Goal: Task Accomplishment & Management: Complete application form

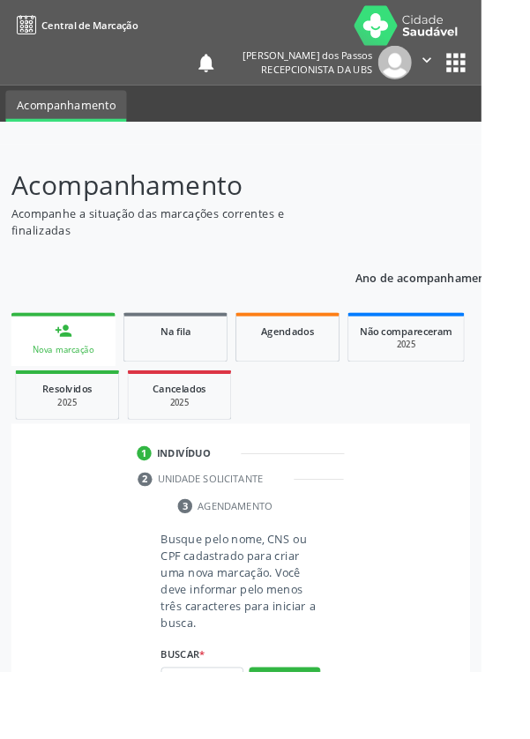
click at [63, 375] on link "person_add Nova marcação" at bounding box center [69, 373] width 115 height 59
click at [234, 739] on input "text" at bounding box center [222, 750] width 91 height 30
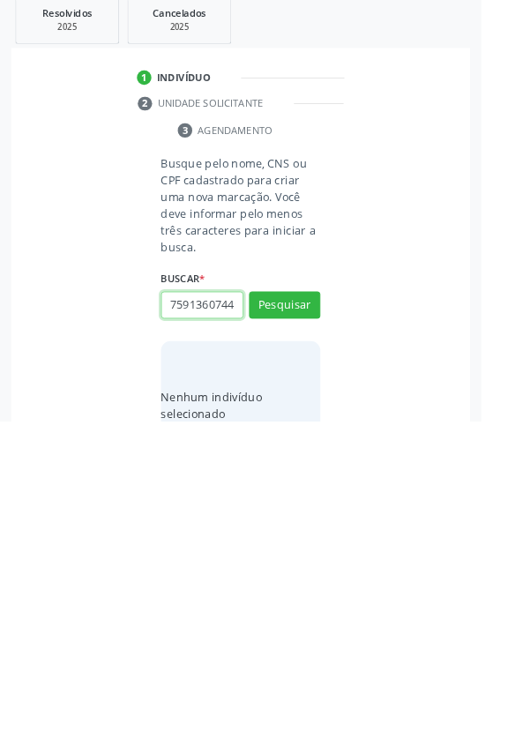
scroll to position [0, 4]
type input "75913607449"
click at [324, 600] on button "Pesquisar" at bounding box center [313, 612] width 79 height 30
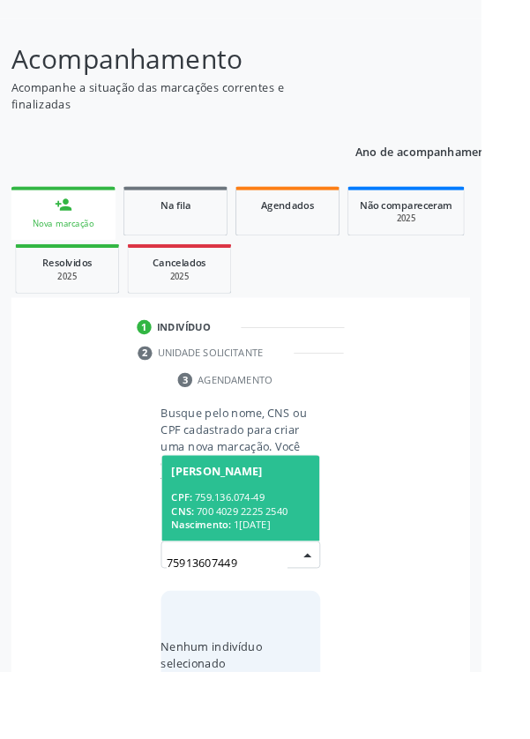
scroll to position [139, 0]
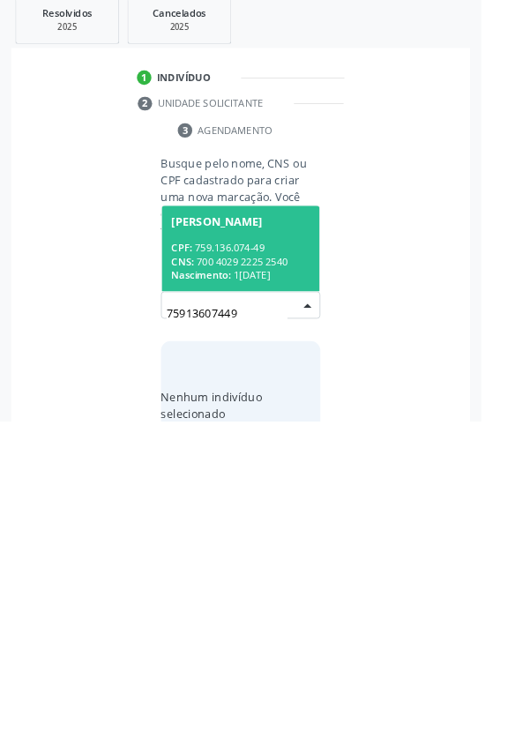
click at [254, 558] on div "CNS: 700 4029 2225 2540" at bounding box center [265, 563] width 153 height 15
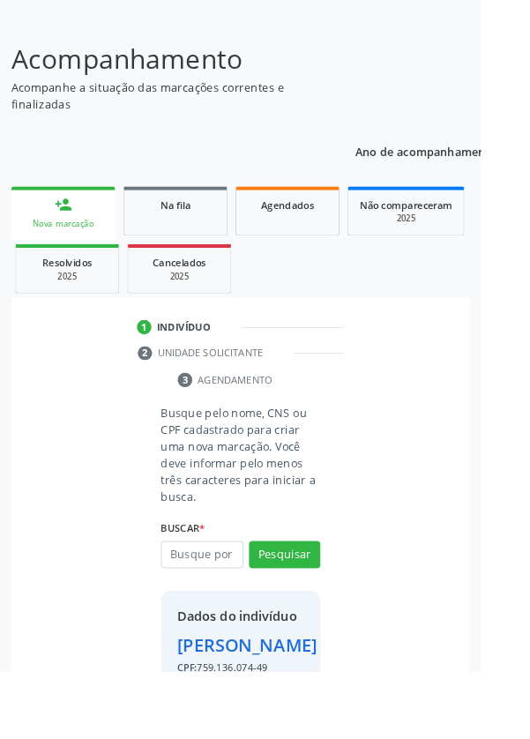
scroll to position [131, 0]
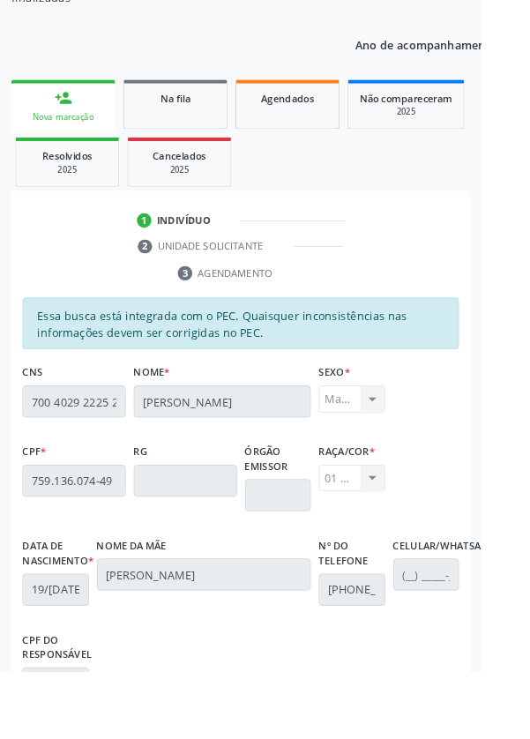
scroll to position [419, 0]
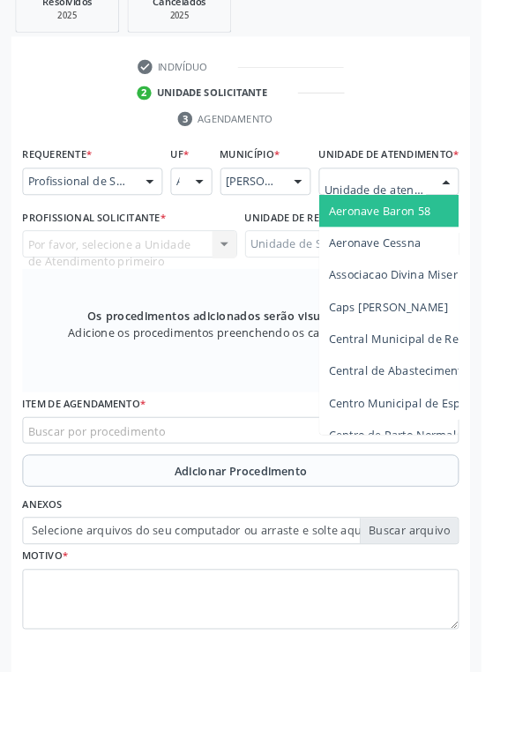
scroll to position [426, 0]
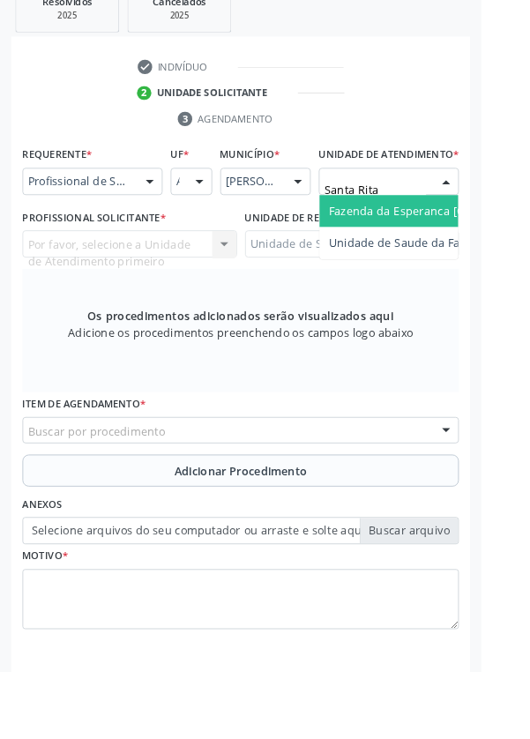
type input "Santa Rita"
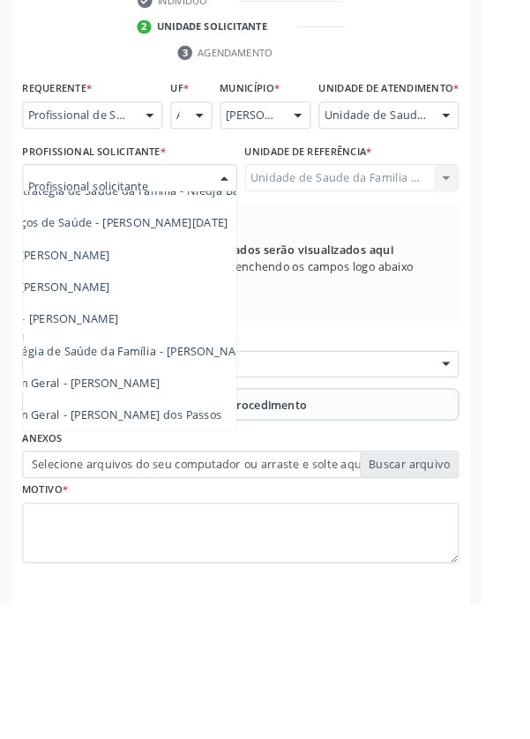
scroll to position [160, 116]
click at [223, 468] on span "Médico da Estratégia de Saúde da Família - [PERSON_NAME]" at bounding box center [99, 459] width 358 height 17
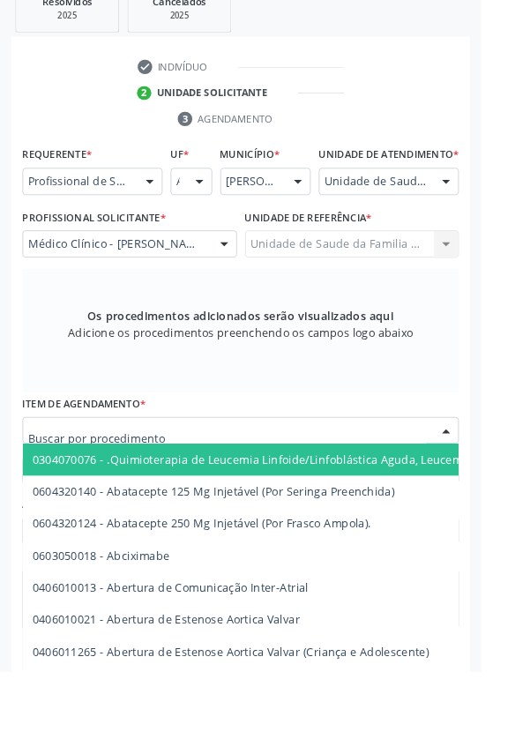
scroll to position [426, 0]
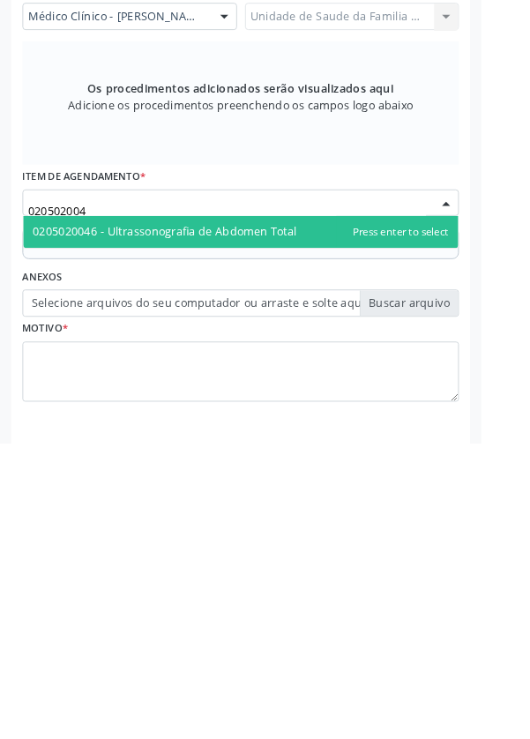
type input "0205020046"
click at [338, 520] on span "0205020046 - Ultrassonografia de Abdomen Total" at bounding box center [265, 506] width 479 height 35
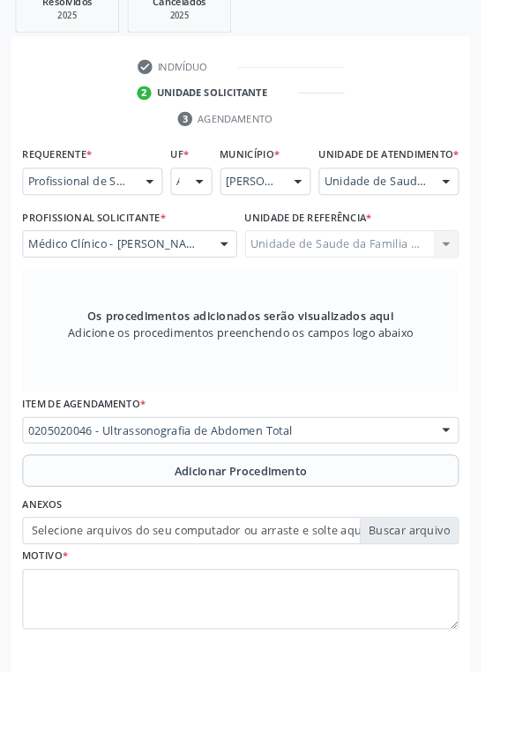
click at [172, 530] on button "Adicionar Procedimento" at bounding box center [265, 518] width 481 height 35
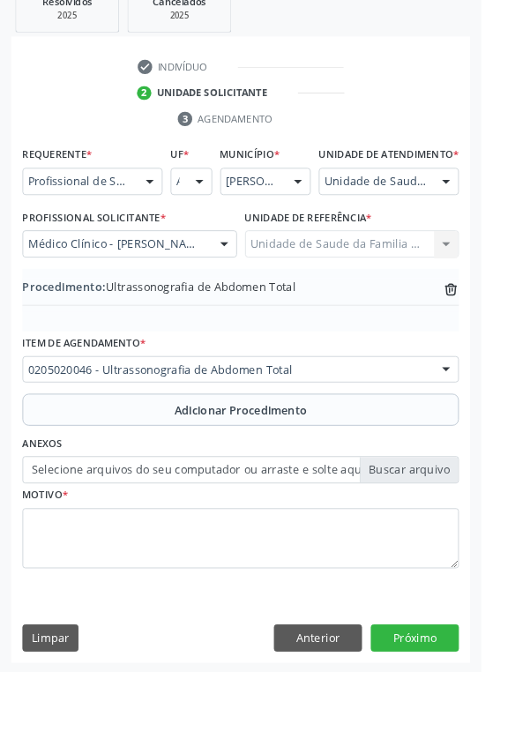
scroll to position [368, 0]
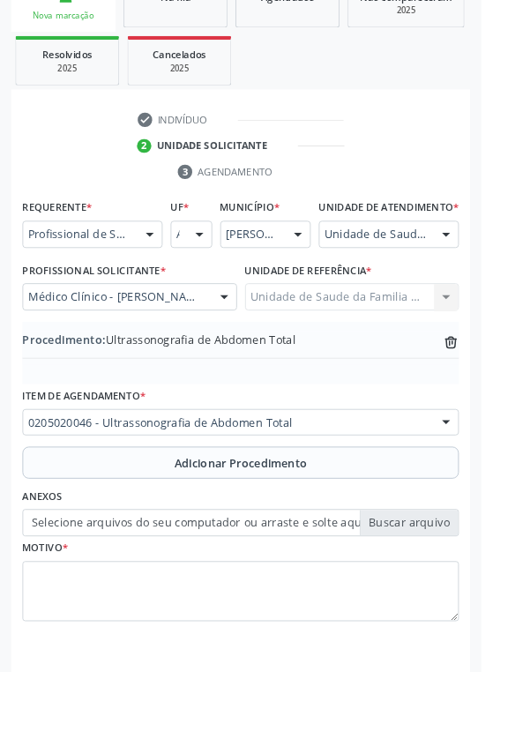
click at [165, 591] on label "Selecione arquivos do seu computador ou arraste e solte aqui" at bounding box center [265, 576] width 481 height 30
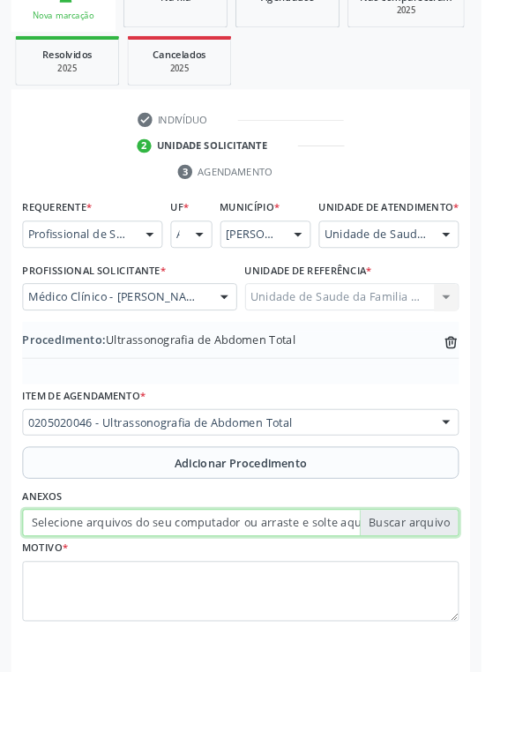
click at [165, 591] on input "Selecione arquivos do seu computador ou arraste e solte aqui" at bounding box center [265, 576] width 481 height 30
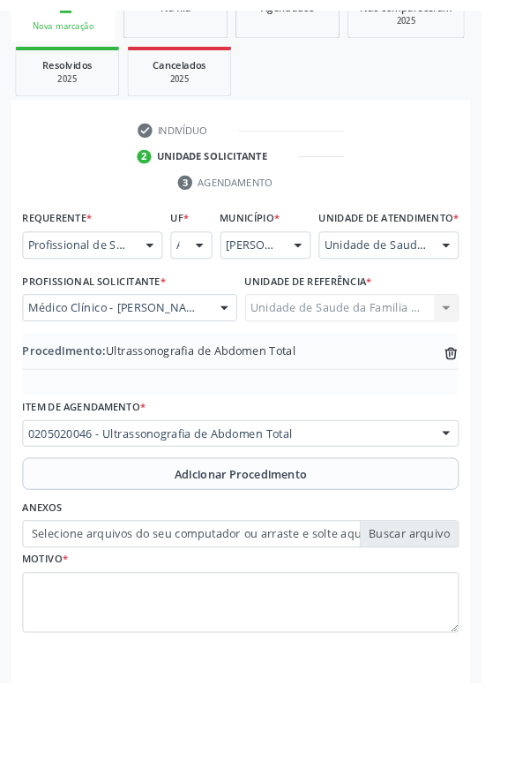
scroll to position [344, 0]
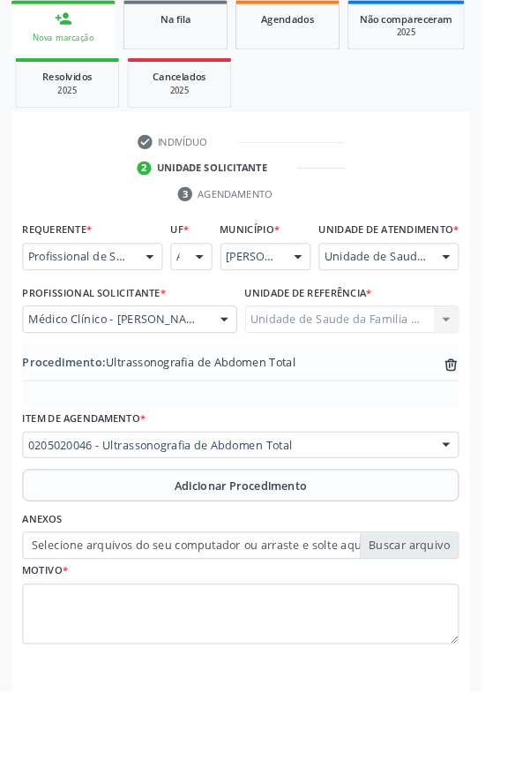
type input "C:\fakepath\17598367035973048299773516277007.jpg"
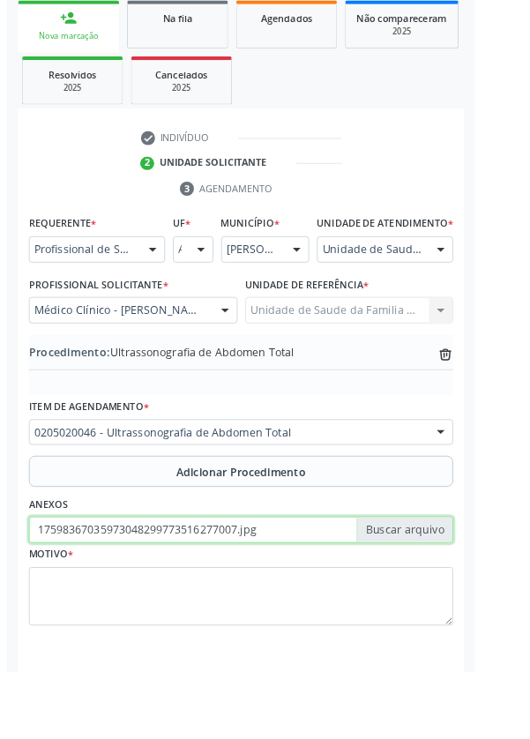
scroll to position [368, 0]
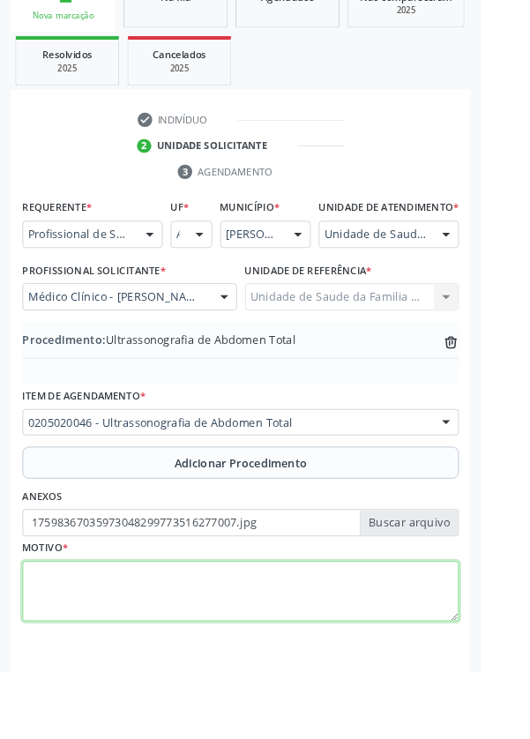
click at [109, 671] on textarea at bounding box center [265, 652] width 481 height 67
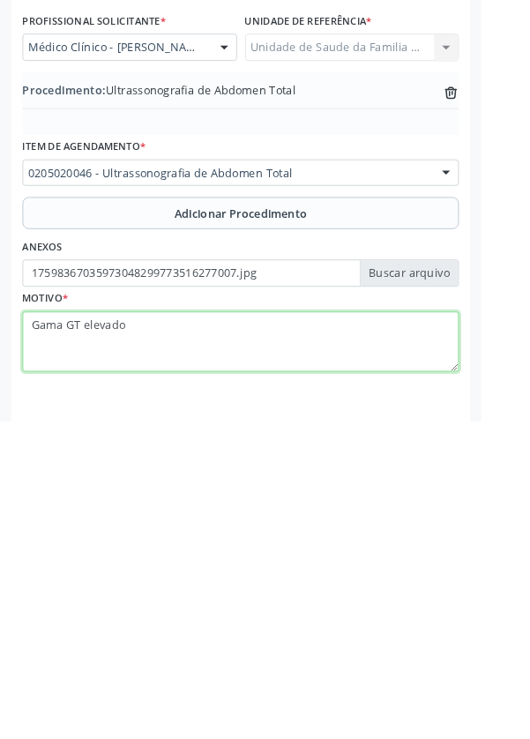
type textarea "Gama GT elevado"
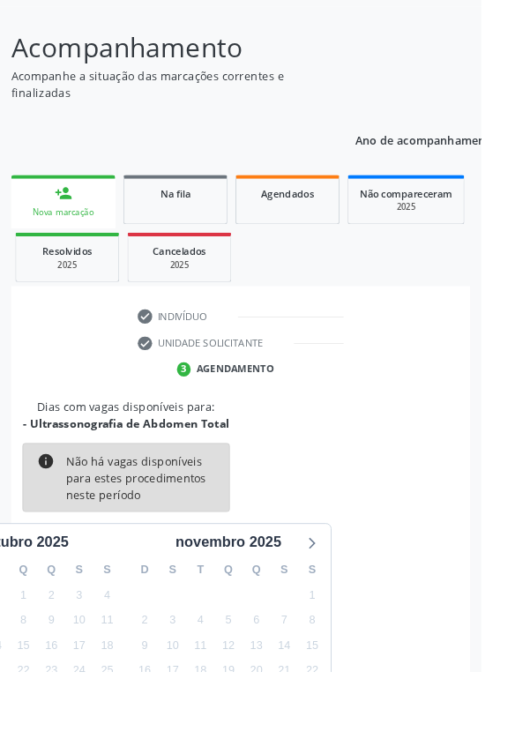
scroll to position [146, 0]
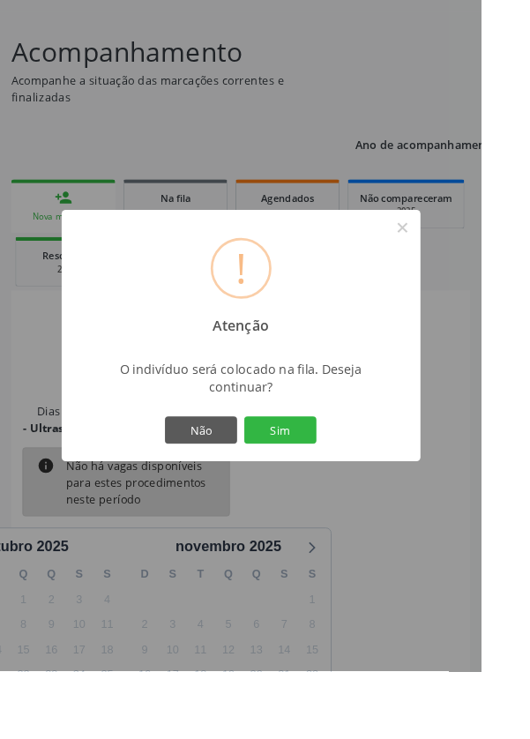
click at [338, 489] on button "Sim" at bounding box center [308, 474] width 79 height 30
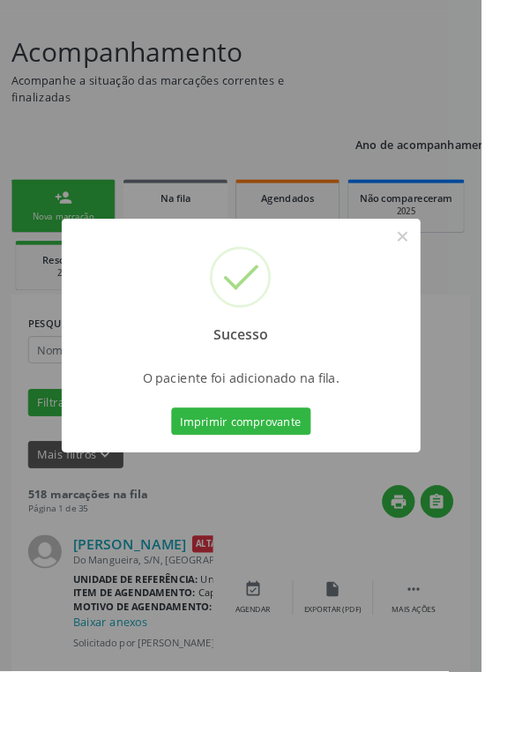
scroll to position [0, 0]
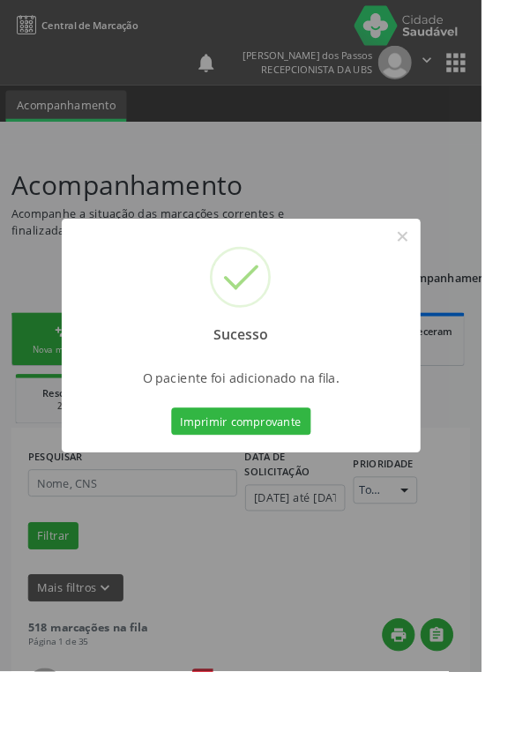
click at [262, 479] on button "Imprimir comprovante" at bounding box center [266, 464] width 154 height 30
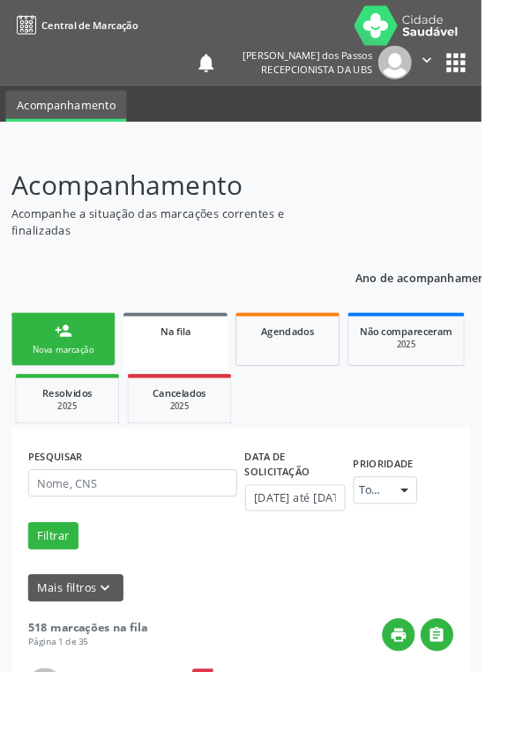
click at [50, 373] on link "person_add Nova marcação" at bounding box center [69, 373] width 115 height 59
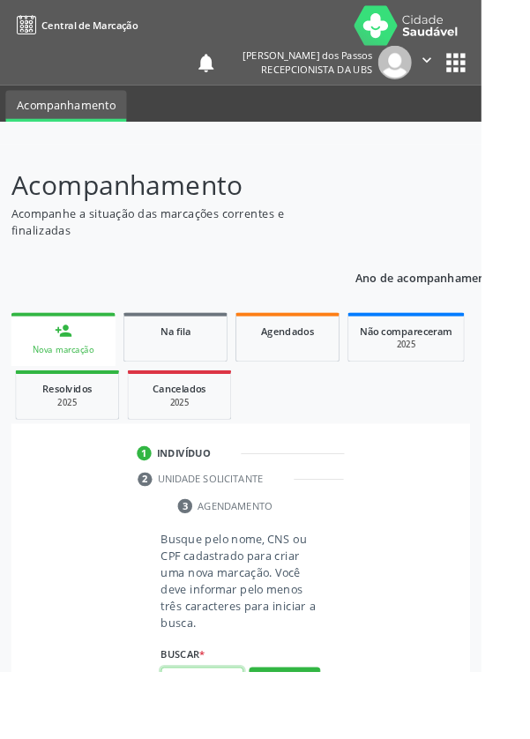
click at [218, 739] on input "text" at bounding box center [222, 750] width 91 height 30
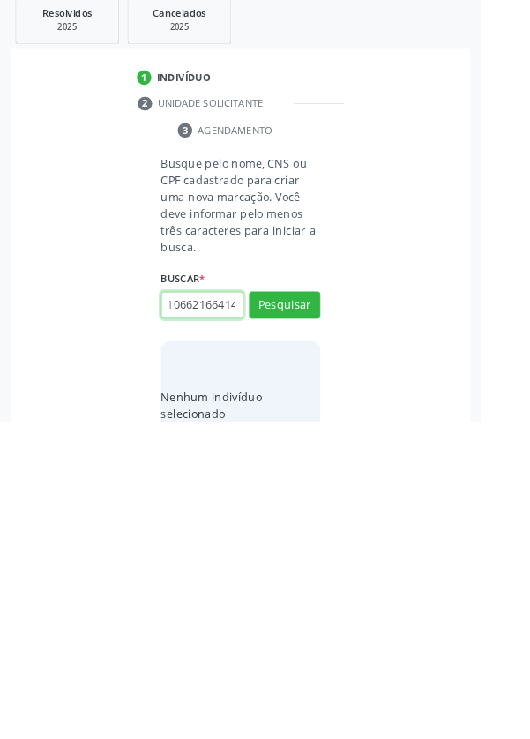
scroll to position [0, 32]
type input "708106621664140"
click at [312, 597] on button "Pesquisar" at bounding box center [313, 612] width 79 height 30
type input "708106621664140"
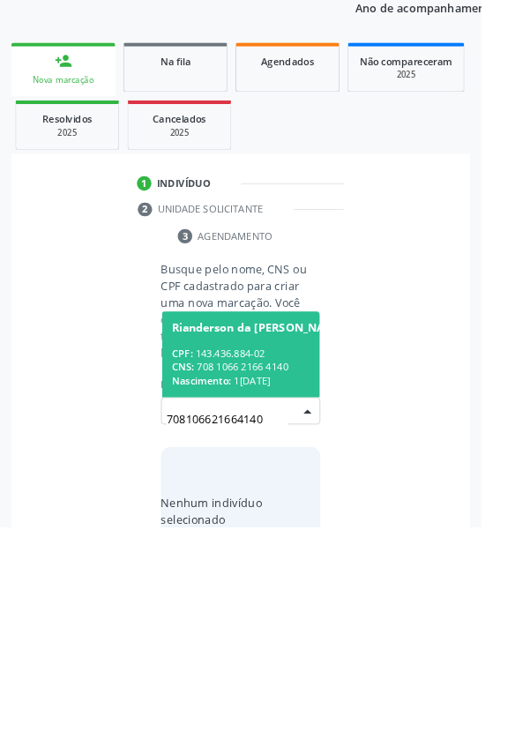
scroll to position [139, 0]
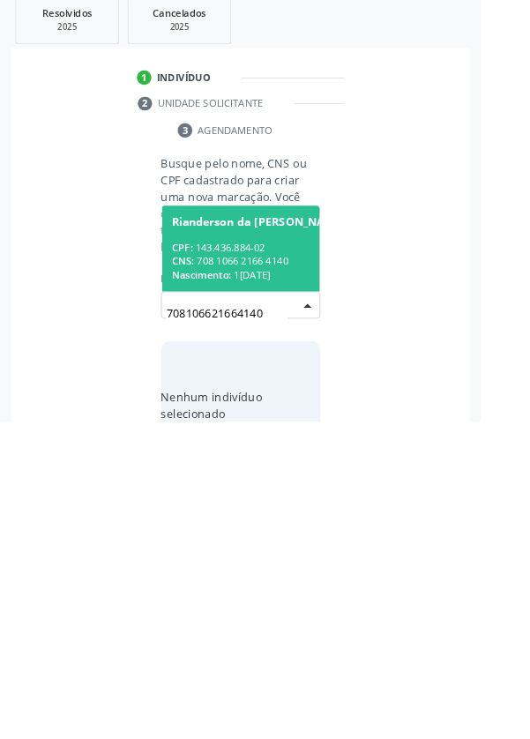
click at [231, 543] on div "CPF: 143.436.884-02" at bounding box center [284, 548] width 191 height 15
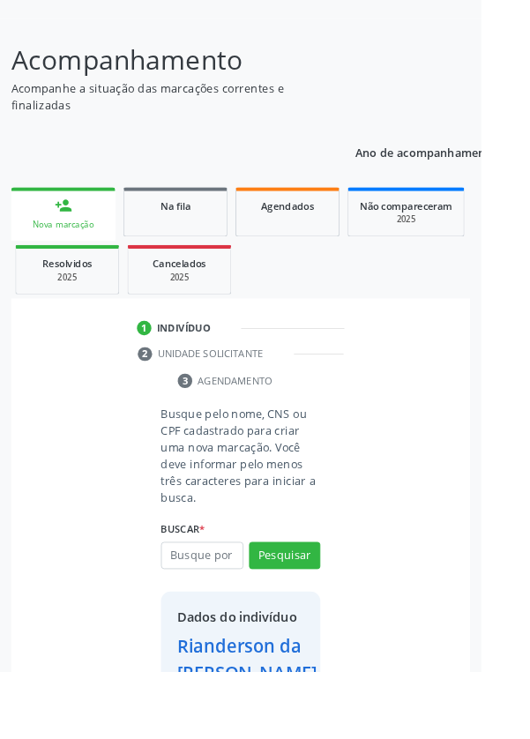
scroll to position [131, 0]
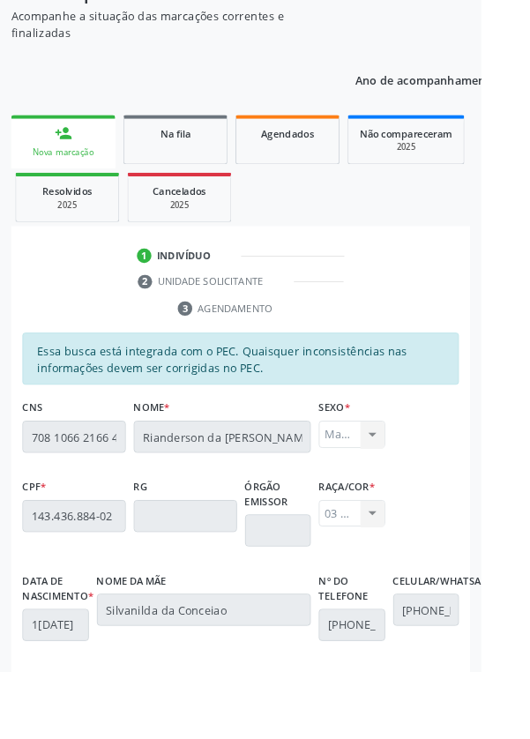
scroll to position [419, 0]
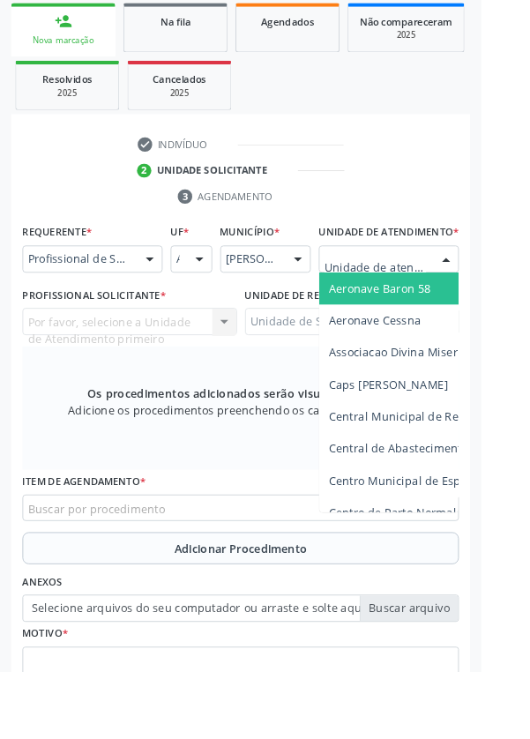
scroll to position [420, 0]
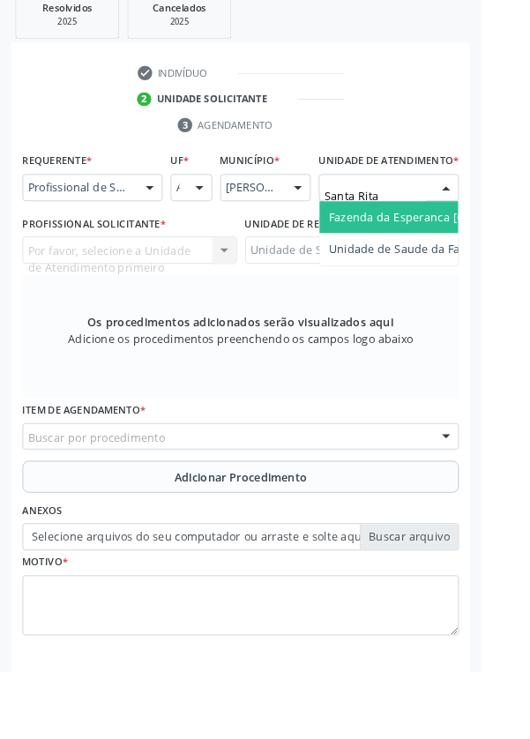
type input "Santa Rita"
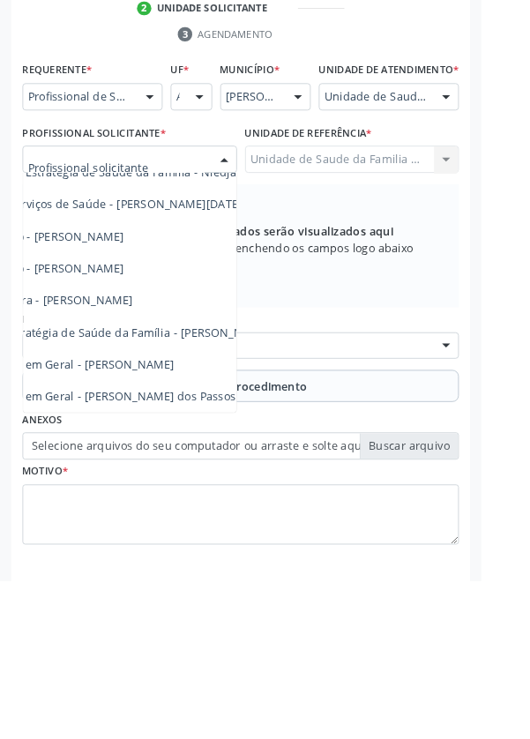
scroll to position [160, 111]
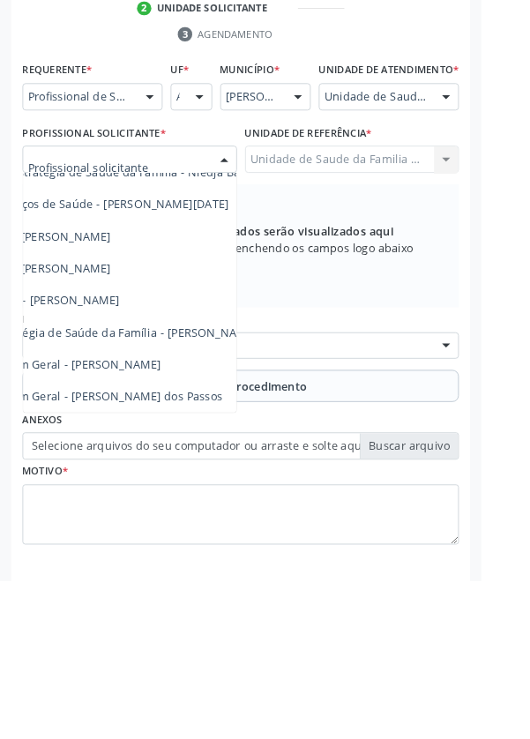
click at [218, 474] on span "Médico da Estratégia de Saúde da Família - [PERSON_NAME]" at bounding box center [104, 465] width 358 height 17
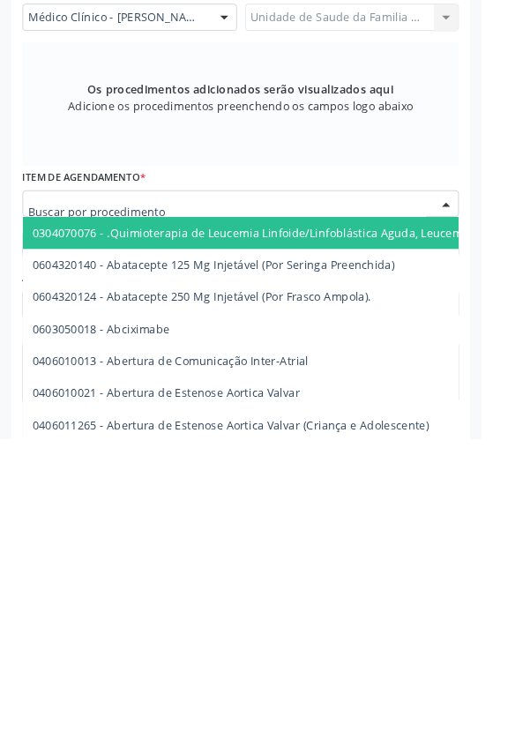
scroll to position [420, 0]
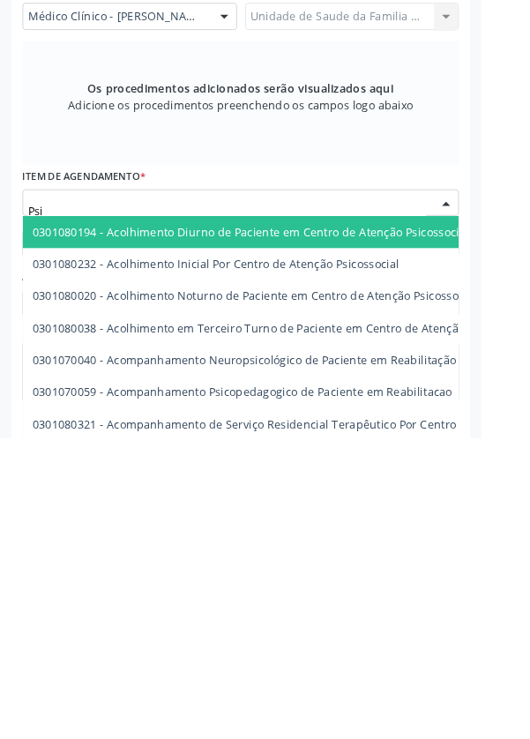
type input "Psiq"
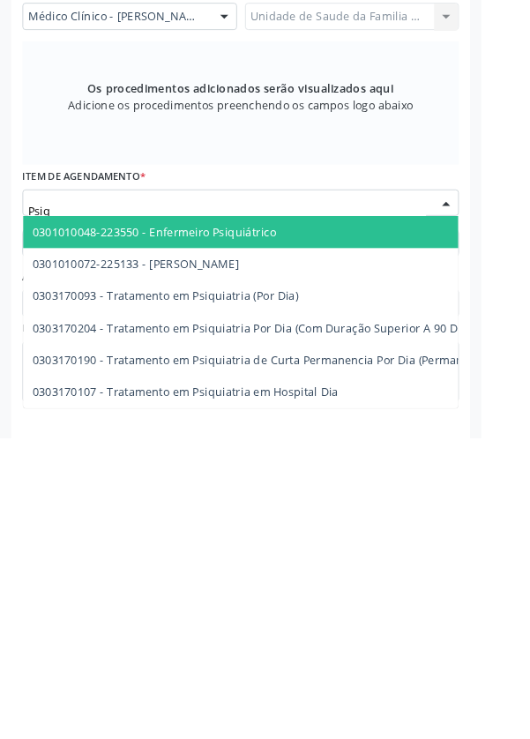
click at [258, 556] on span "0301010072-225133 - [PERSON_NAME]" at bounding box center [150, 547] width 228 height 17
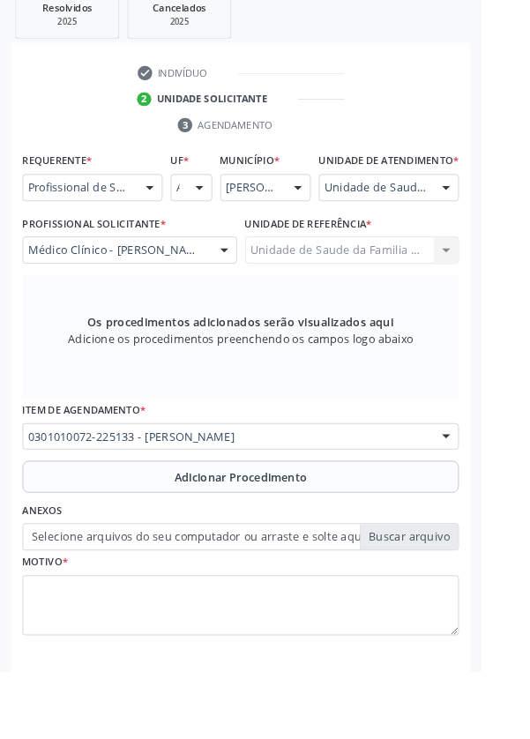
click at [103, 538] on button "Adicionar Procedimento" at bounding box center [265, 524] width 481 height 35
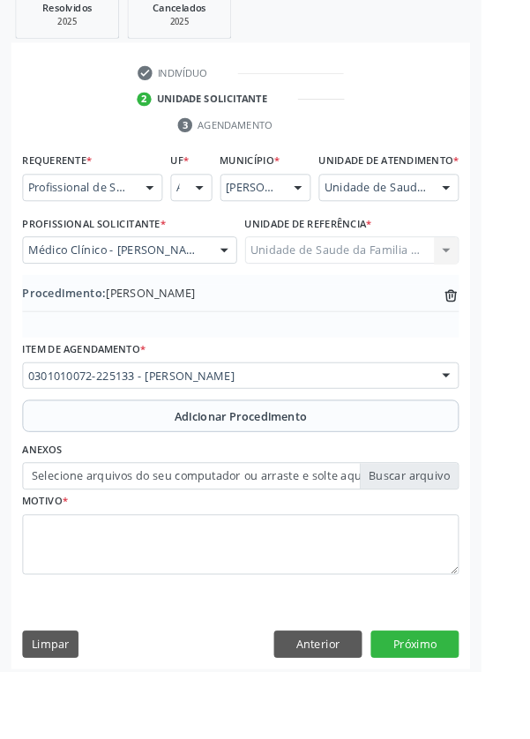
scroll to position [368, 0]
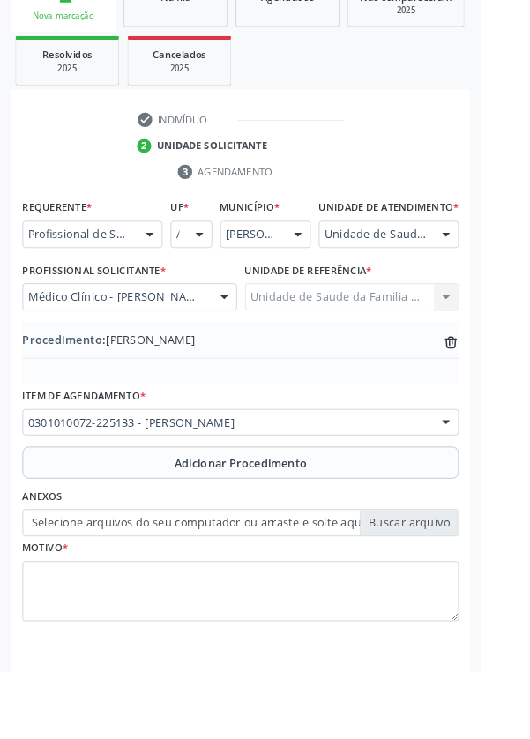
click at [114, 586] on label "Selecione arquivos do seu computador ou arraste e solte aqui" at bounding box center [265, 576] width 481 height 30
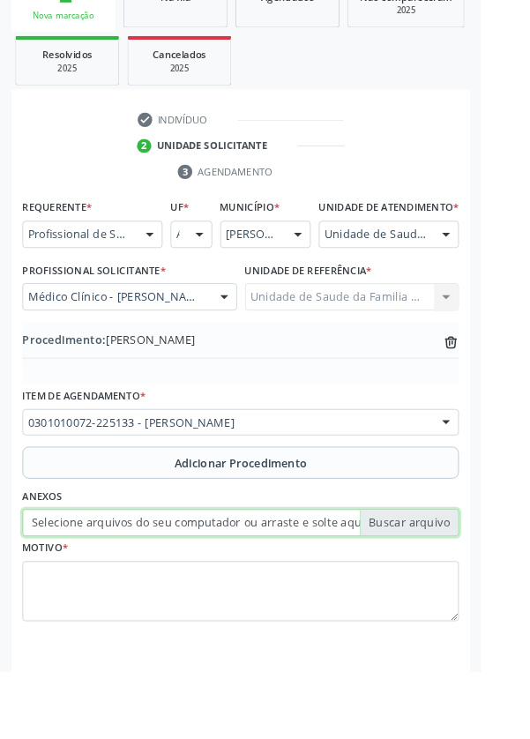
click at [114, 586] on input "Selecione arquivos do seu computador ou arraste e solte aqui" at bounding box center [265, 576] width 481 height 30
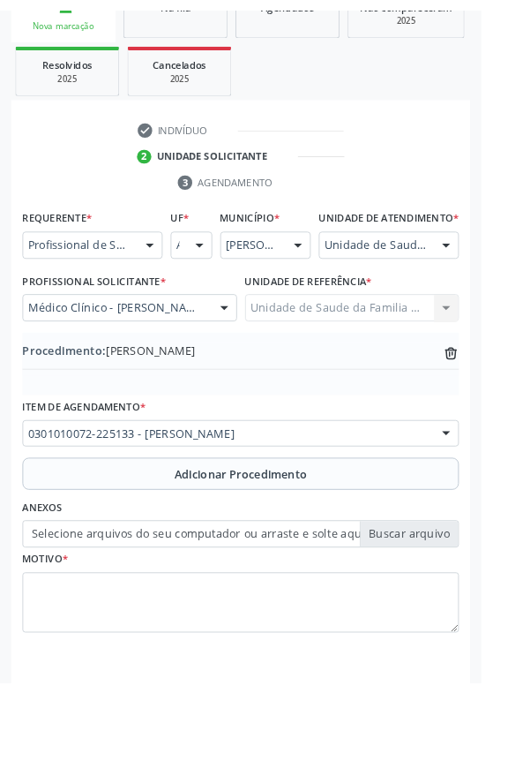
scroll to position [344, 0]
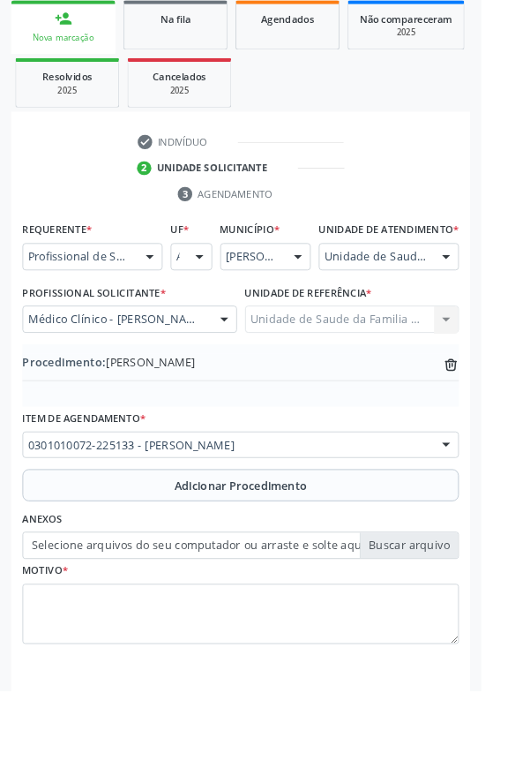
type input "C:\fakepath\17598371177878800782201130148232.jpg"
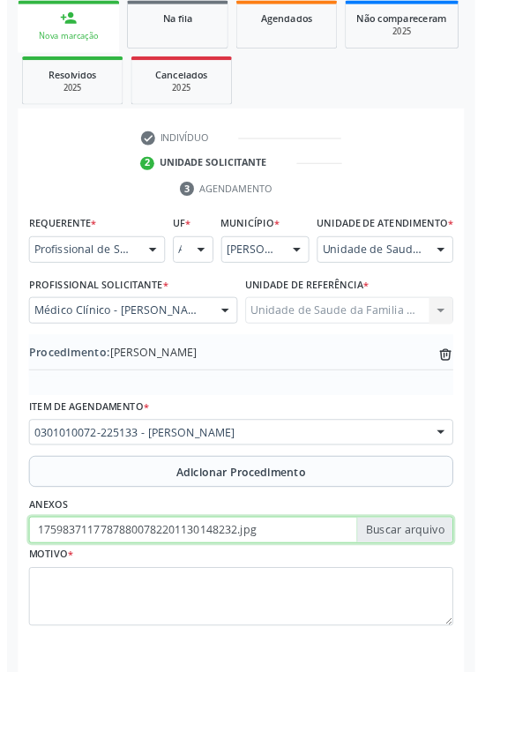
scroll to position [368, 0]
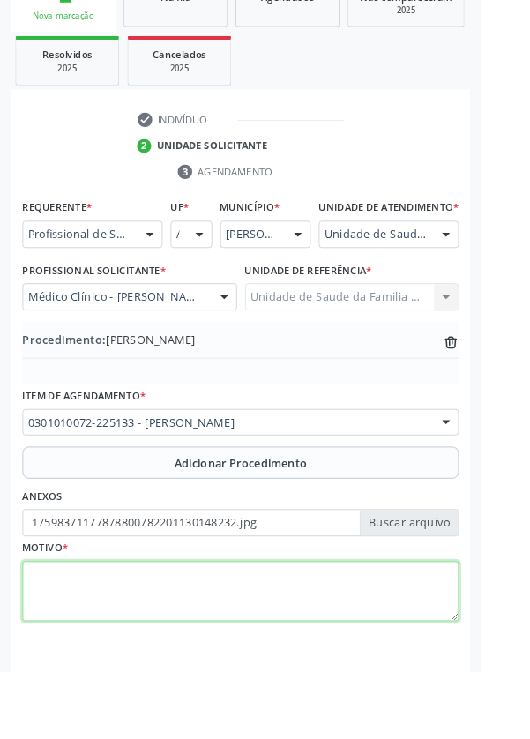
click at [122, 676] on textarea at bounding box center [265, 652] width 481 height 67
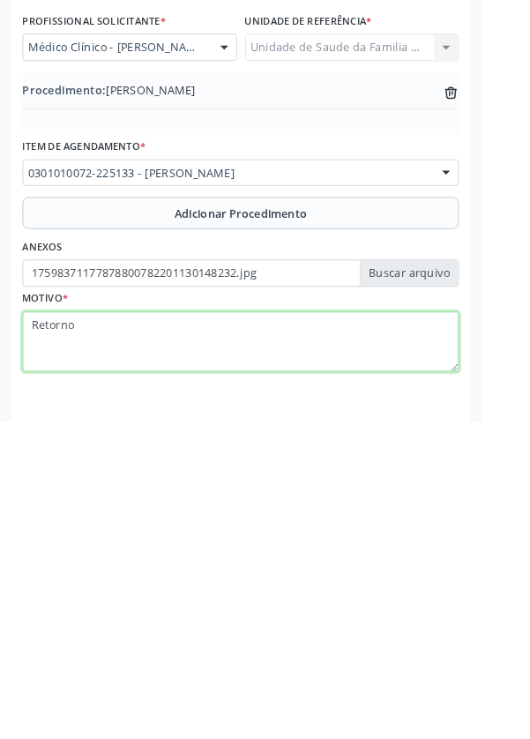
type textarea "Retorno"
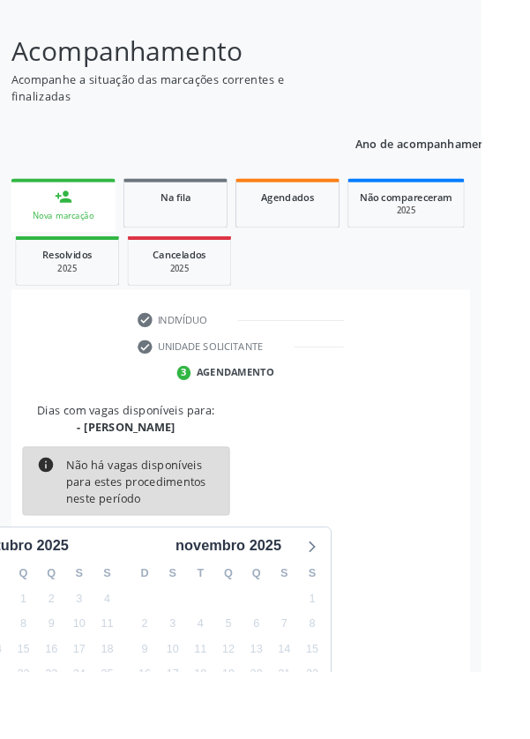
scroll to position [146, 0]
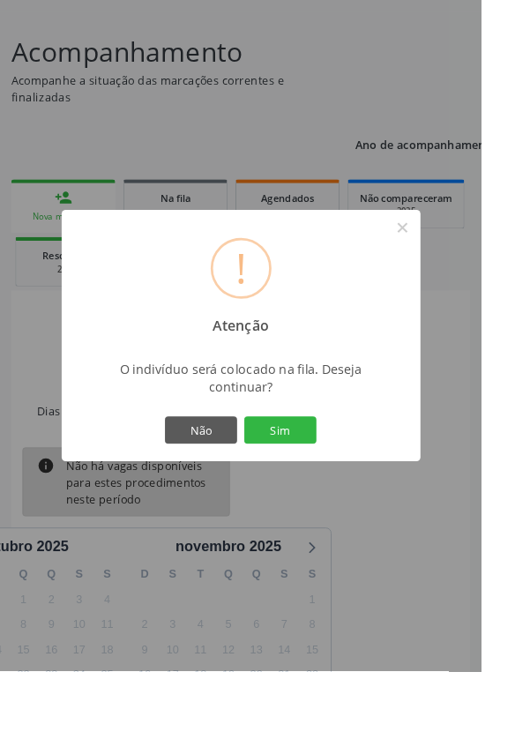
click at [329, 489] on button "Sim" at bounding box center [308, 474] width 79 height 30
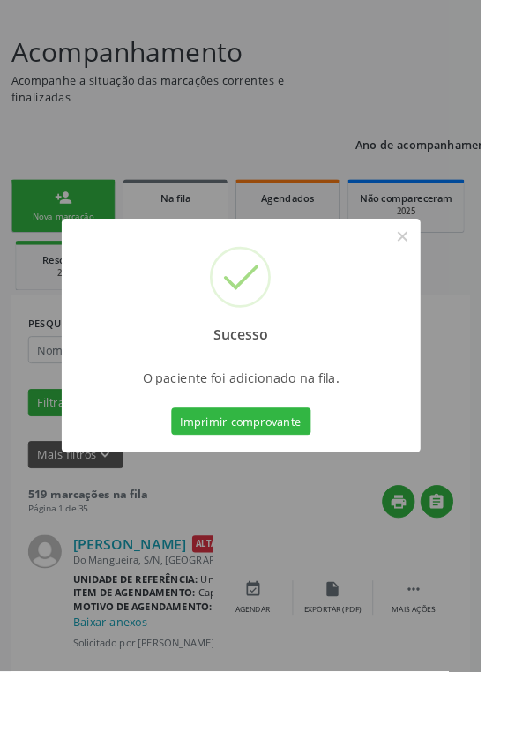
scroll to position [0, 0]
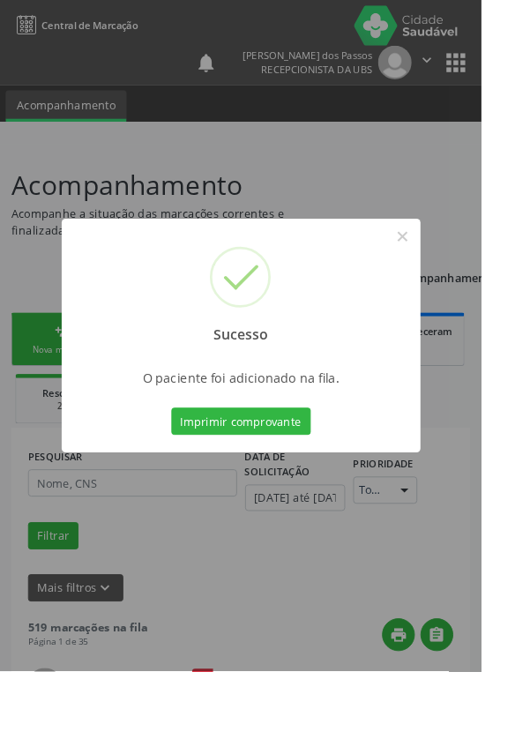
click at [269, 479] on button "Imprimir comprovante" at bounding box center [266, 464] width 154 height 30
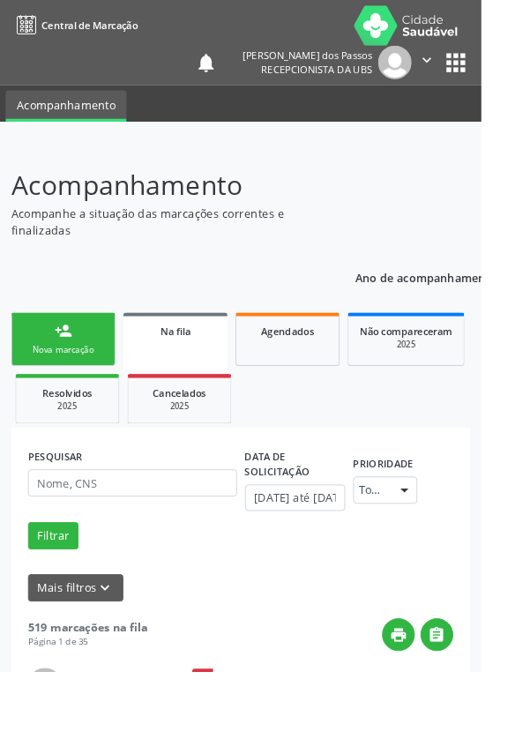
click at [48, 365] on link "person_add Nova marcação" at bounding box center [69, 373] width 115 height 59
click at [65, 370] on div "person_add" at bounding box center [69, 364] width 19 height 19
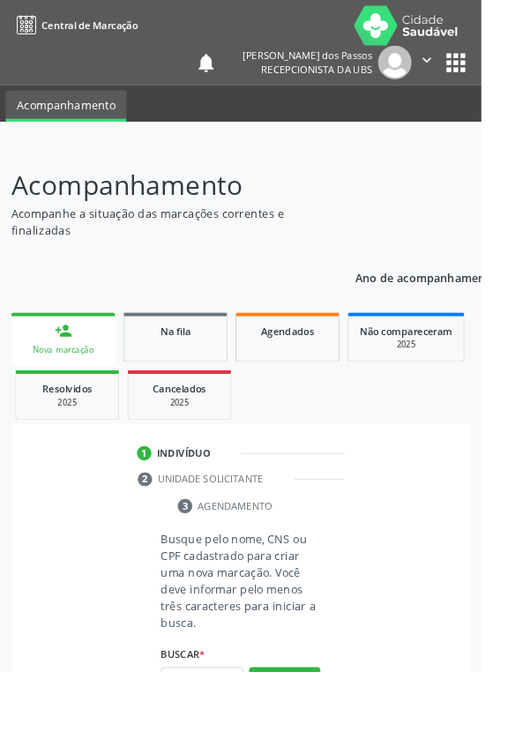
click at [41, 383] on div "Nova marcação" at bounding box center [70, 385] width 90 height 13
click at [41, 369] on link "person_add Nova marcação" at bounding box center [69, 373] width 115 height 59
click at [58, 377] on link "person_add Nova marcação" at bounding box center [69, 373] width 115 height 59
click at [204, 739] on input "text" at bounding box center [222, 750] width 91 height 30
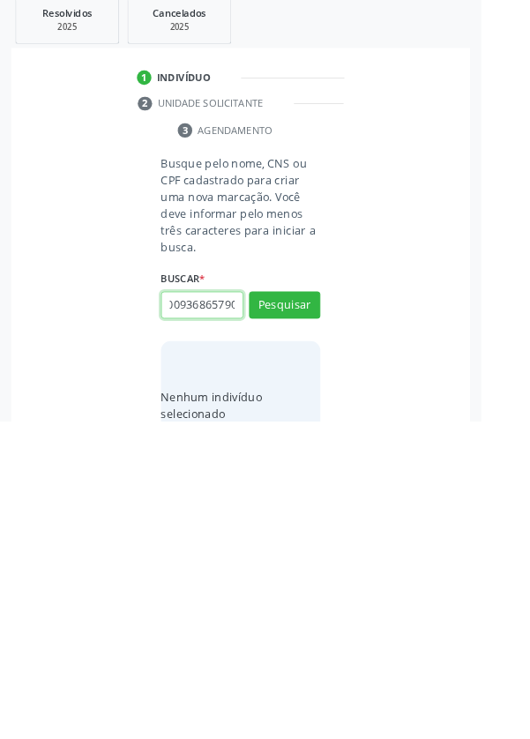
scroll to position [0, 32]
type input "700009368657909"
click at [297, 610] on button "Pesquisar" at bounding box center [313, 612] width 79 height 30
type input "700009368657909"
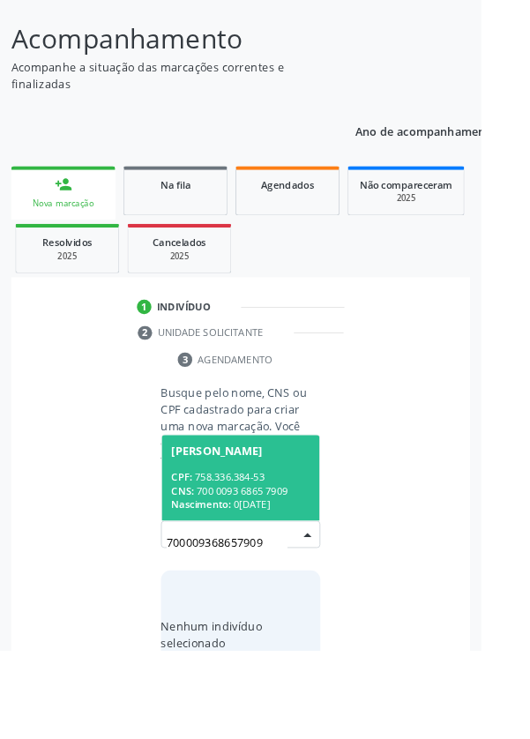
scroll to position [139, 0]
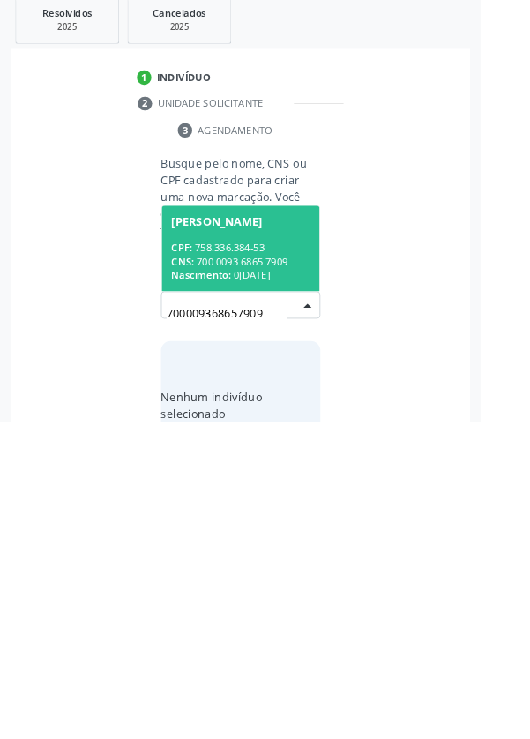
click at [238, 571] on span "Nascimento:" at bounding box center [221, 578] width 65 height 15
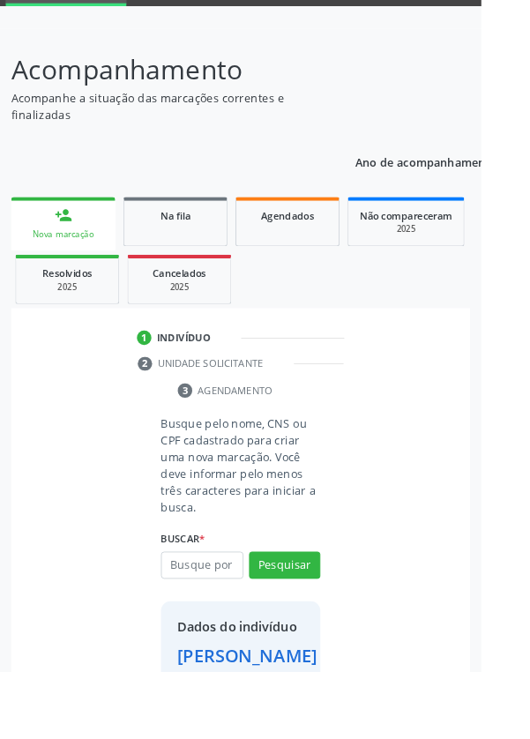
scroll to position [101, 0]
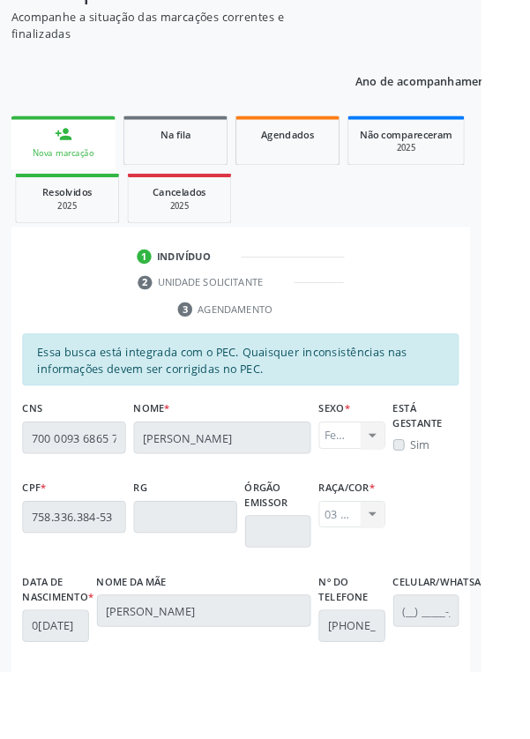
scroll to position [419, 0]
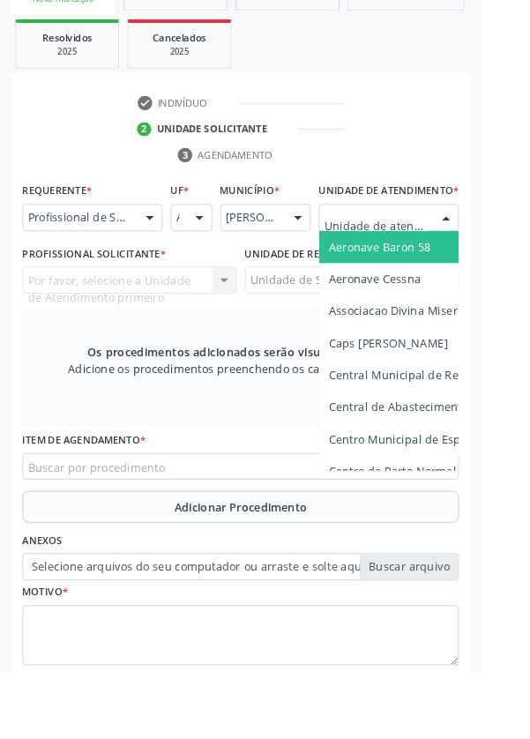
scroll to position [426, 0]
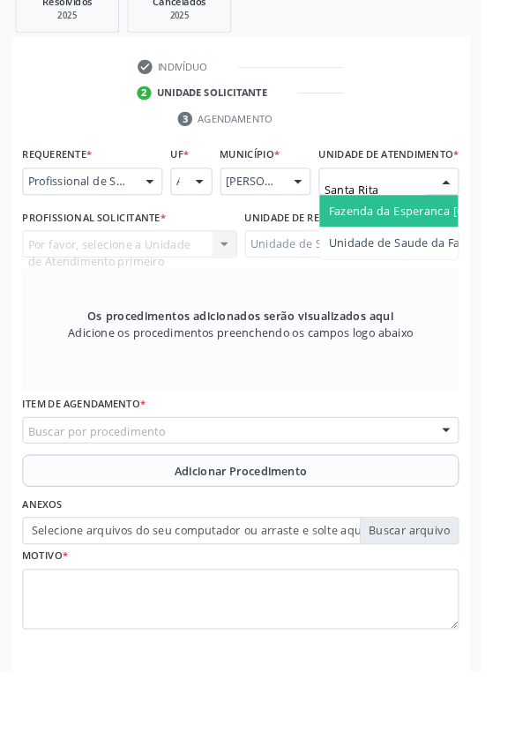
type input "Santa Rita"
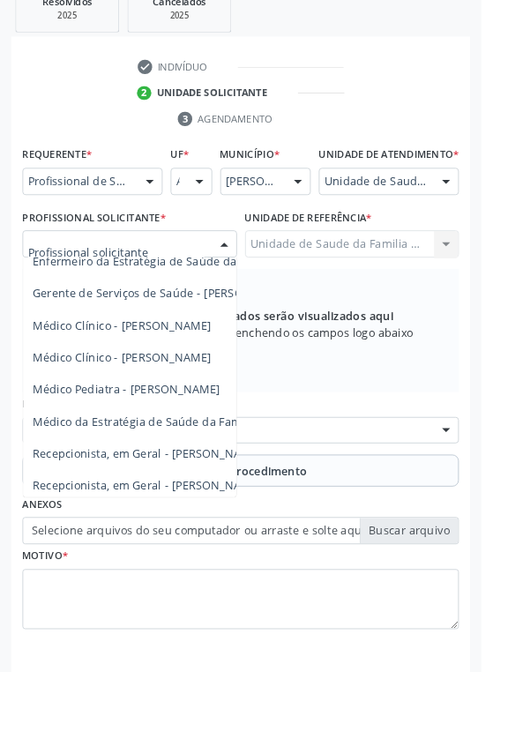
scroll to position [160, 0]
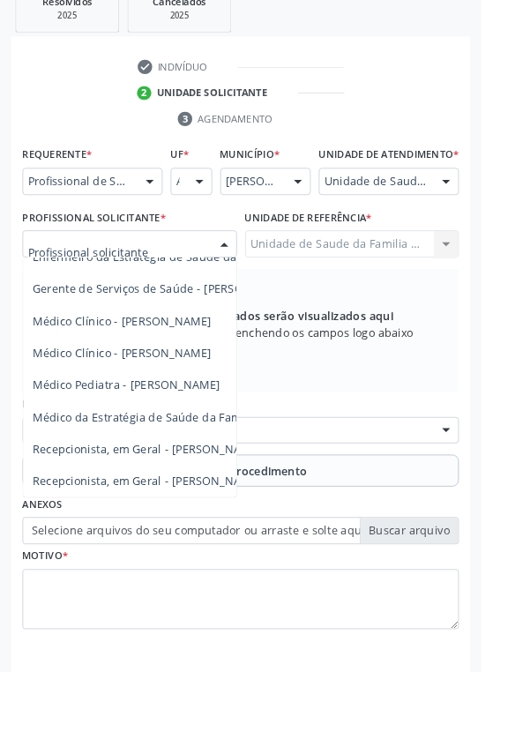
click at [190, 397] on span "Médico Clínico - [PERSON_NAME]" at bounding box center [134, 388] width 197 height 17
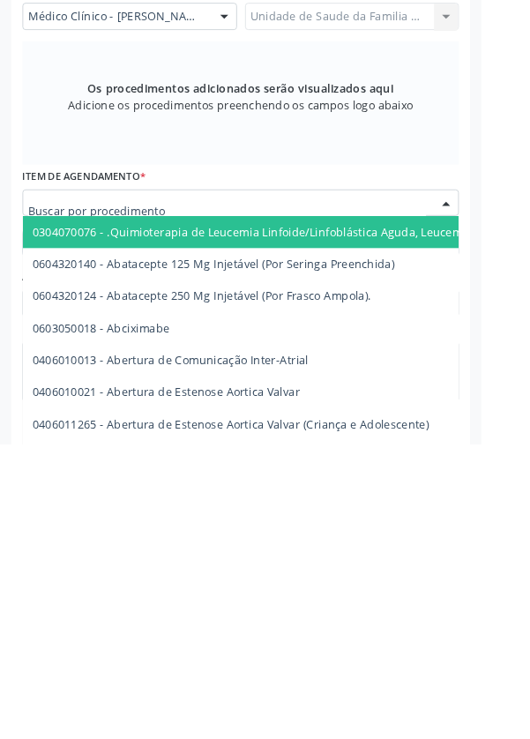
scroll to position [426, 0]
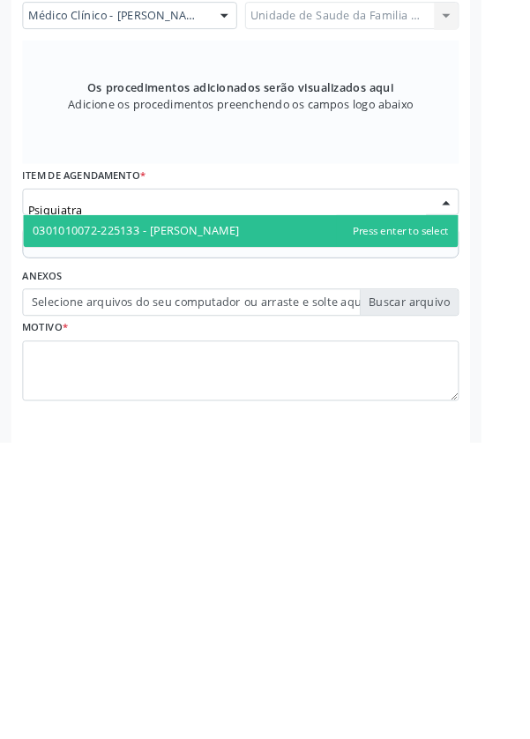
type input "Psiquiatra"
click at [129, 568] on div "Requerente * Profissional de Saúde Profissional de Saúde Paciente Nenhum result…" at bounding box center [265, 438] width 481 height 560
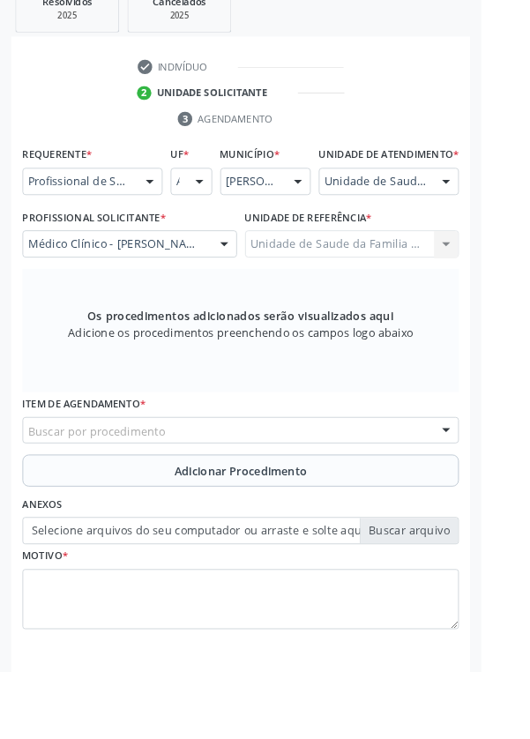
click at [114, 534] on button "Adicionar Procedimento" at bounding box center [265, 518] width 481 height 35
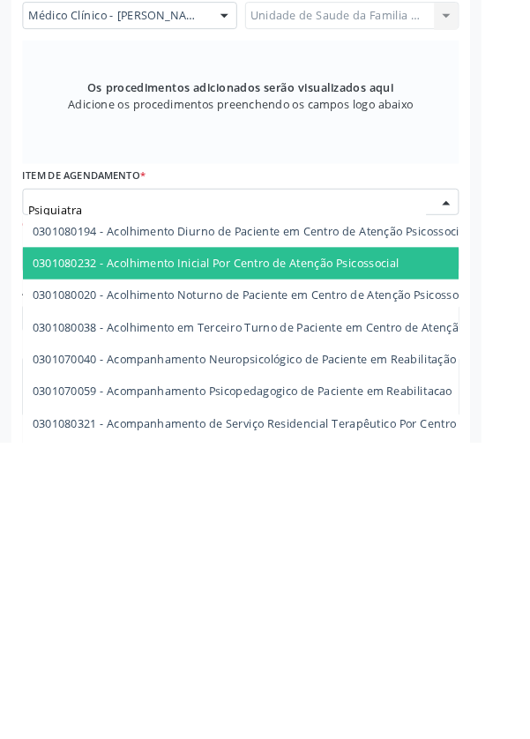
type input "Psiquiatra"
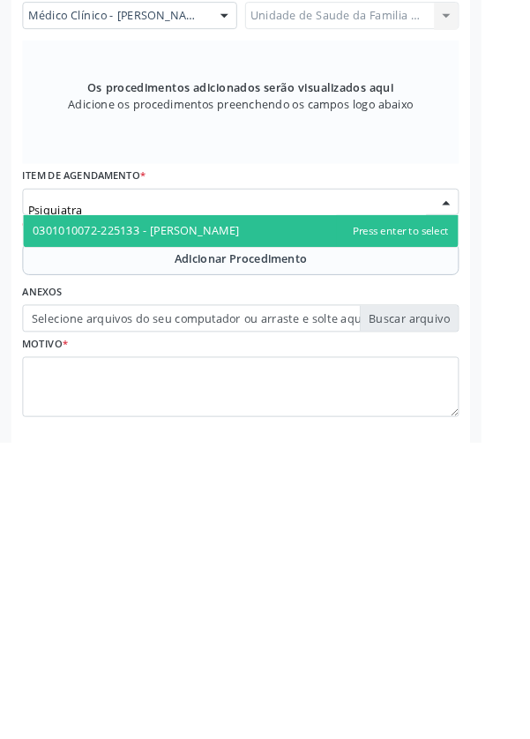
click at [294, 516] on span "0301010072-225133 - [PERSON_NAME]" at bounding box center [265, 506] width 479 height 35
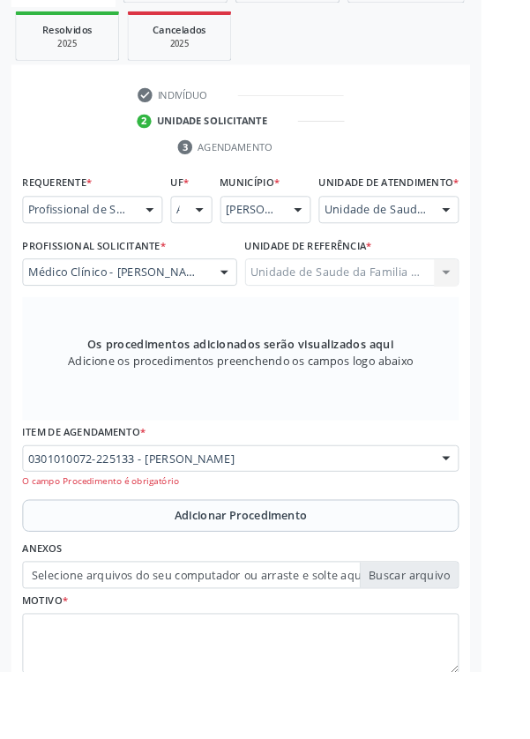
scroll to position [359, 0]
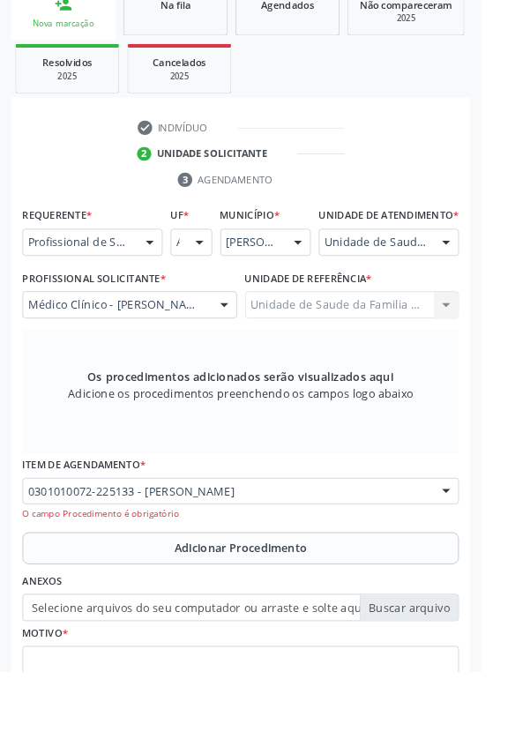
click at [102, 619] on button "Adicionar Procedimento" at bounding box center [265, 604] width 481 height 35
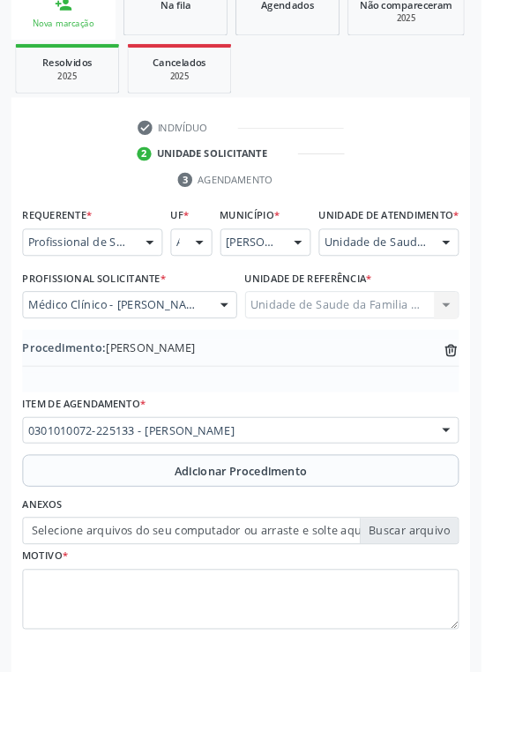
scroll to position [274, 0]
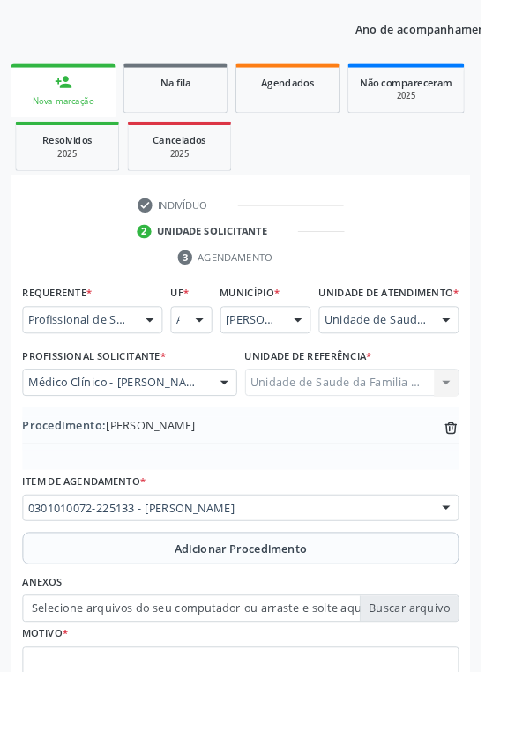
click at [110, 685] on label "Selecione arquivos do seu computador ou arraste e solte aqui" at bounding box center [265, 670] width 481 height 30
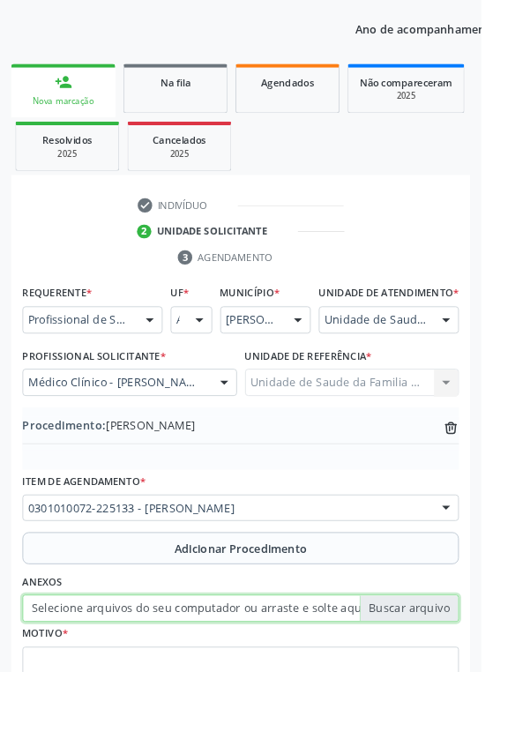
click at [110, 685] on input "Selecione arquivos do seu computador ou arraste e solte aqui" at bounding box center [265, 670] width 481 height 30
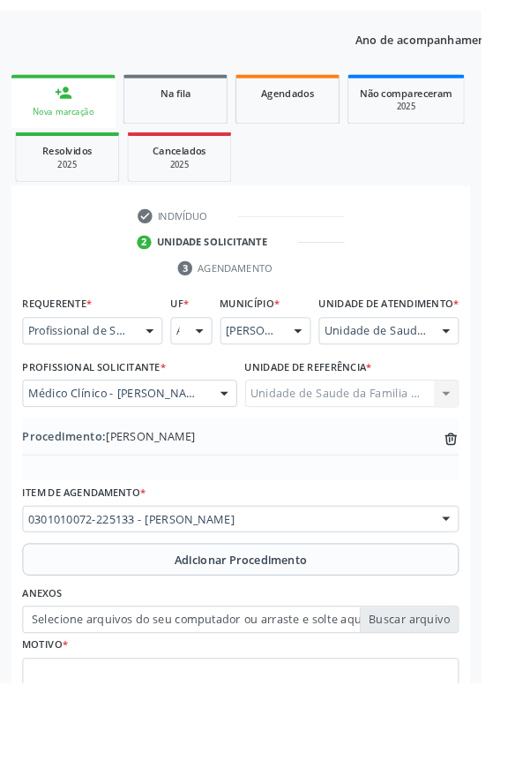
scroll to position [251, 0]
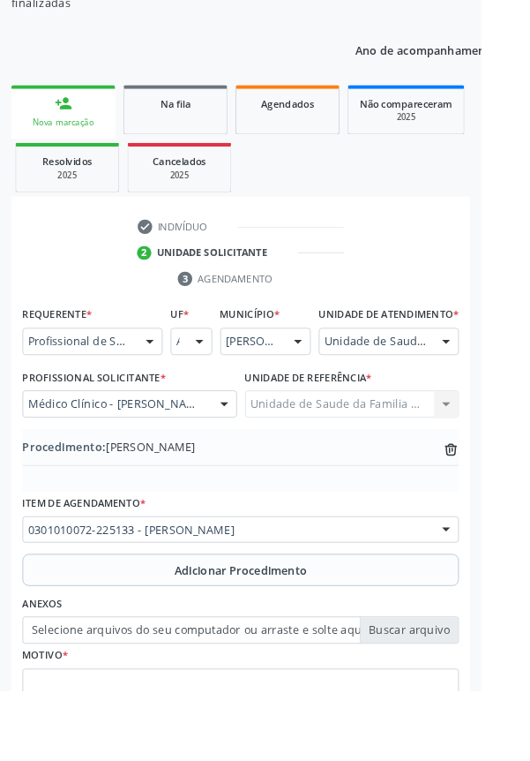
type input "C:\fakepath\17598393262412617343683887275544.jpg"
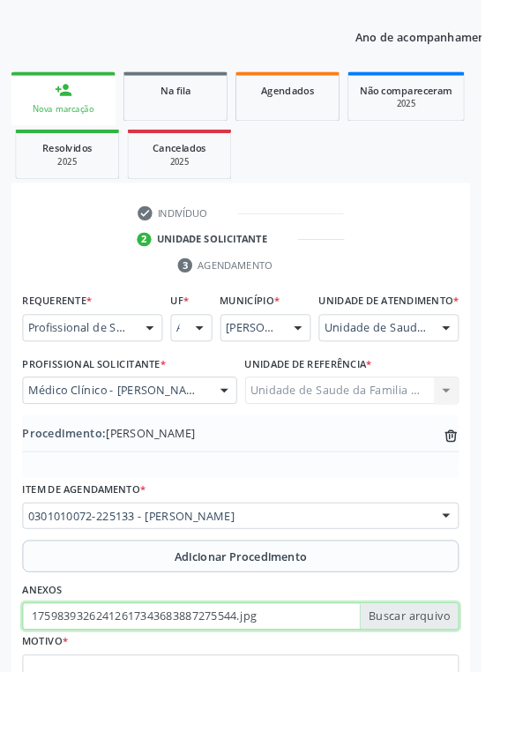
scroll to position [329, 0]
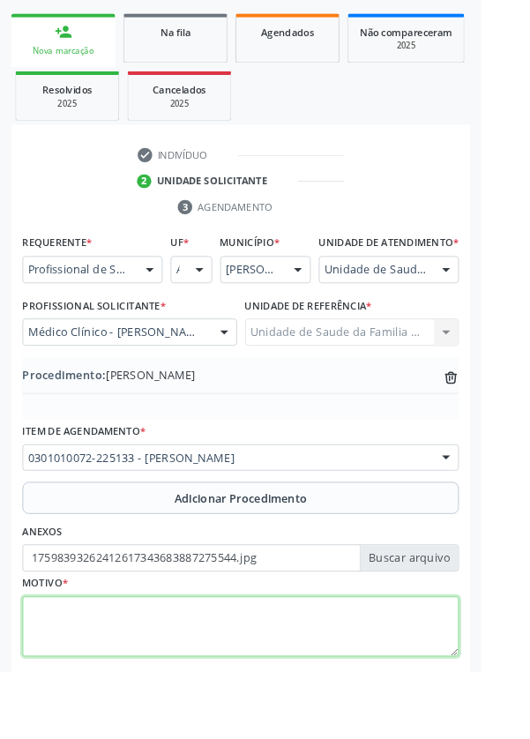
click at [153, 707] on textarea at bounding box center [265, 690] width 481 height 67
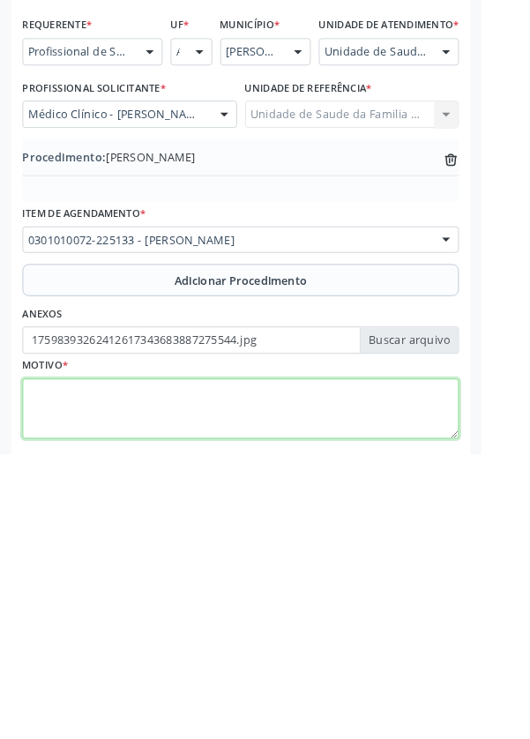
scroll to position [368, 0]
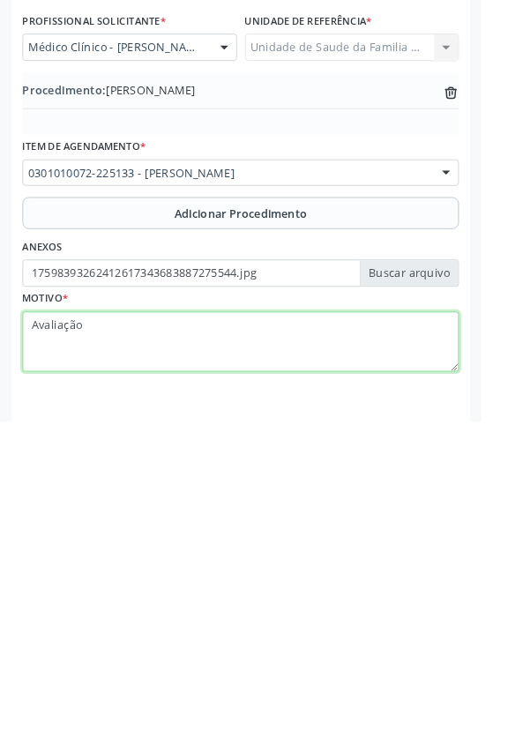
type textarea "Avaliação"
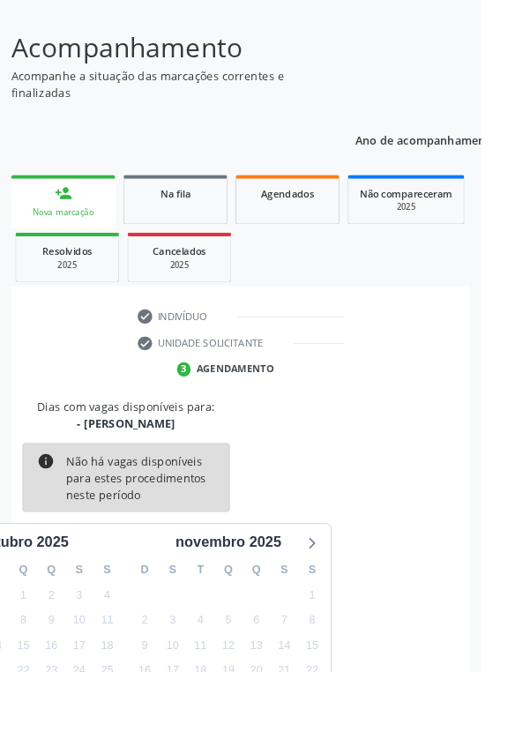
scroll to position [146, 0]
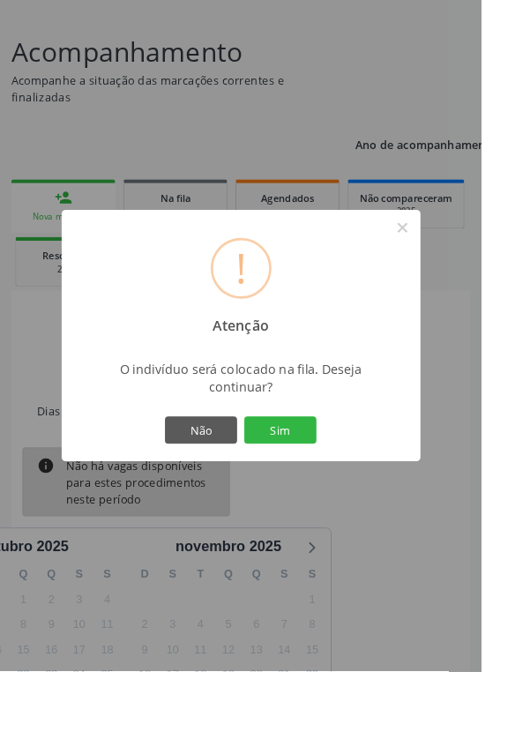
click at [343, 489] on button "Sim" at bounding box center [308, 474] width 79 height 30
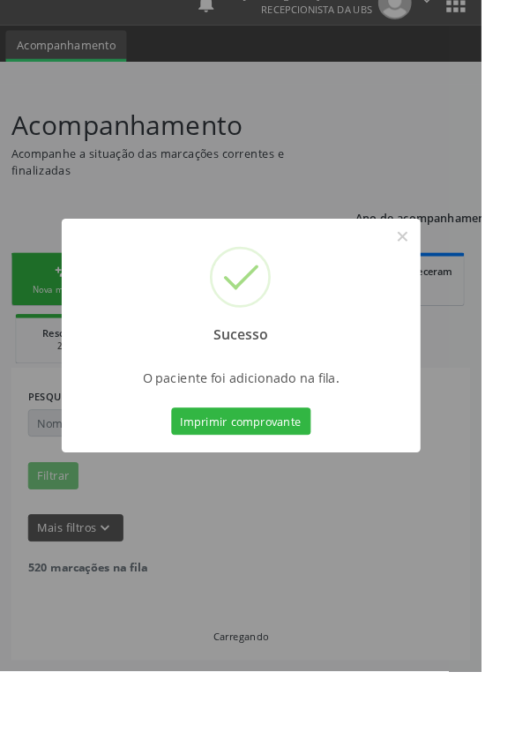
scroll to position [0, 0]
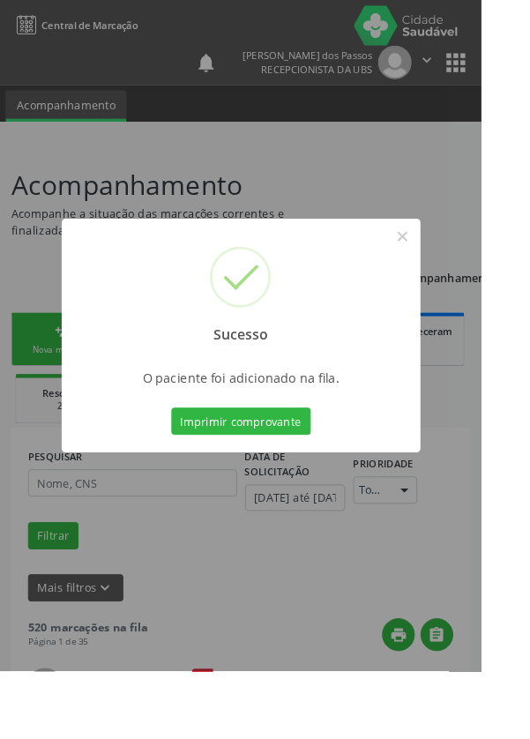
click at [278, 479] on button "Imprimir comprovante" at bounding box center [266, 464] width 154 height 30
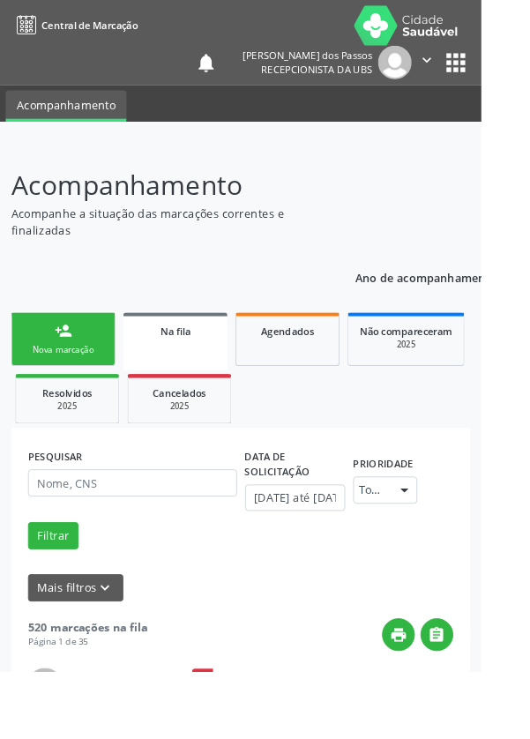
click at [41, 376] on link "person_add Nova marcação" at bounding box center [69, 373] width 115 height 59
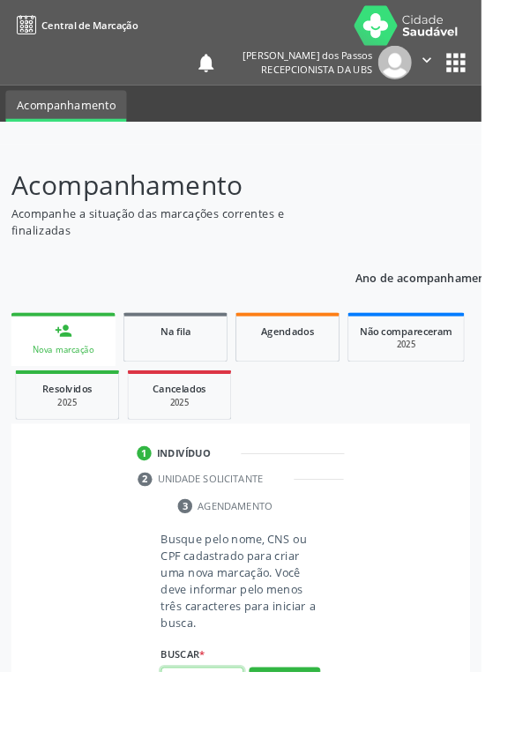
click at [219, 739] on input "text" at bounding box center [222, 750] width 91 height 30
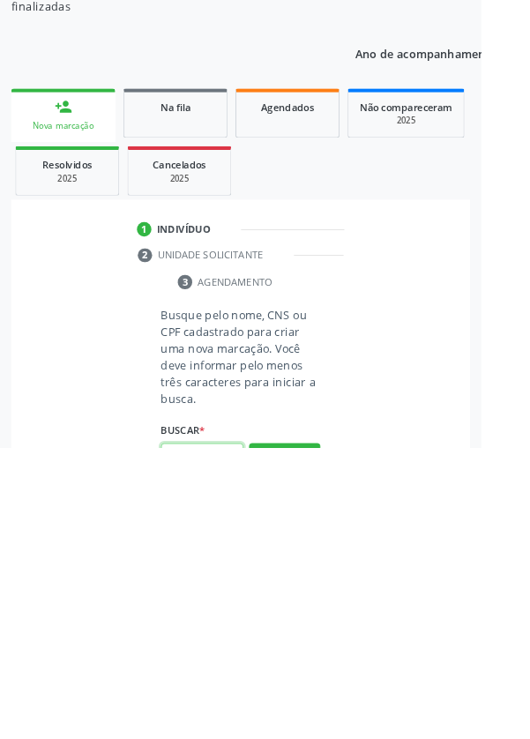
scroll to position [139, 0]
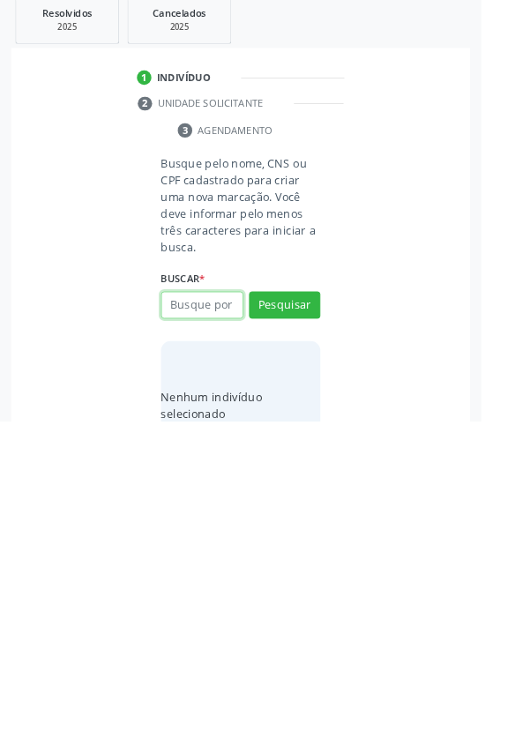
click at [200, 621] on input "text" at bounding box center [222, 612] width 91 height 30
type input "700305956971640"
click at [309, 603] on button "Pesquisar" at bounding box center [313, 612] width 79 height 30
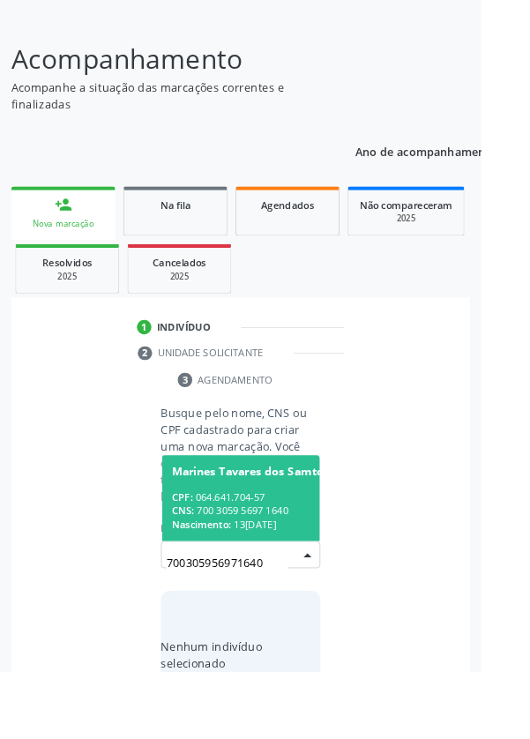
scroll to position [139, 0]
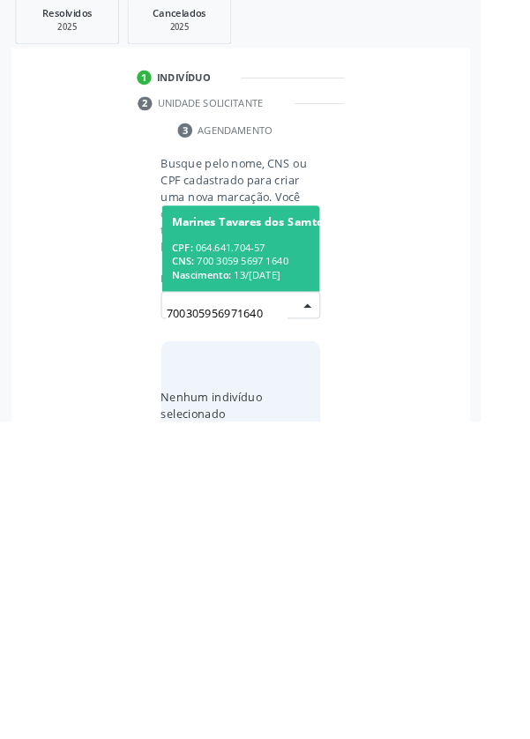
click at [246, 550] on div "CPF: 064.641.704-57" at bounding box center [276, 548] width 174 height 15
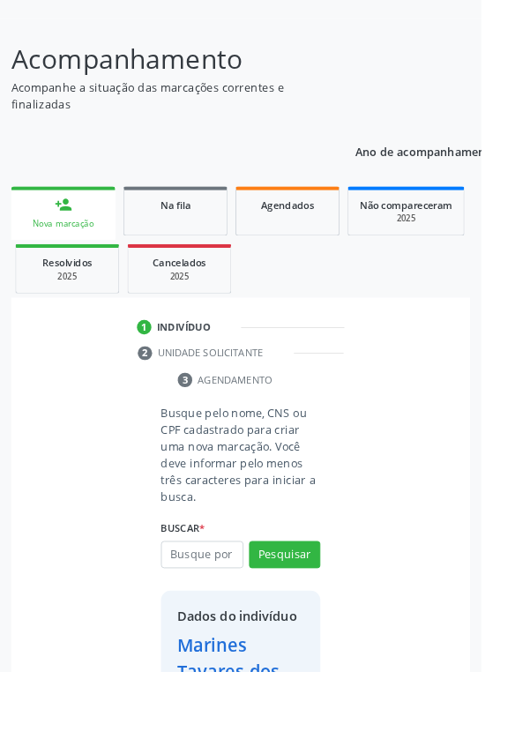
scroll to position [131, 0]
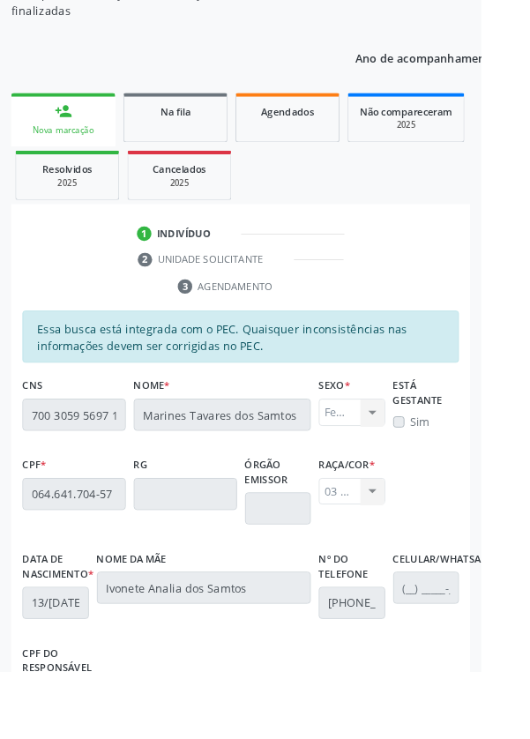
scroll to position [419, 0]
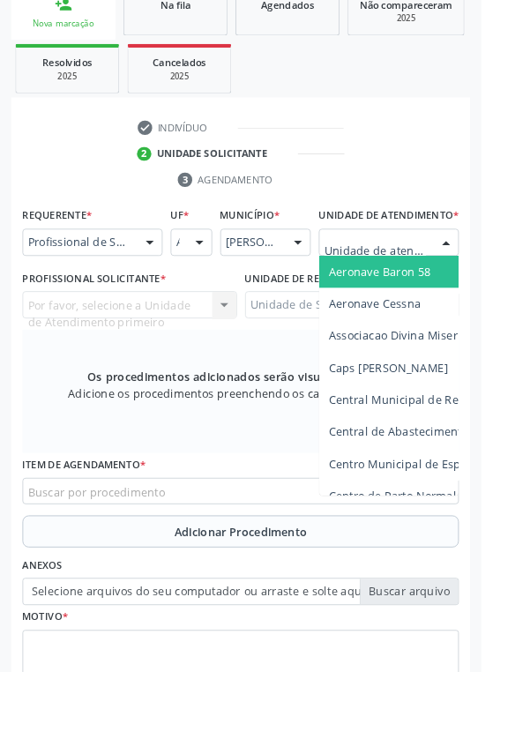
scroll to position [426, 0]
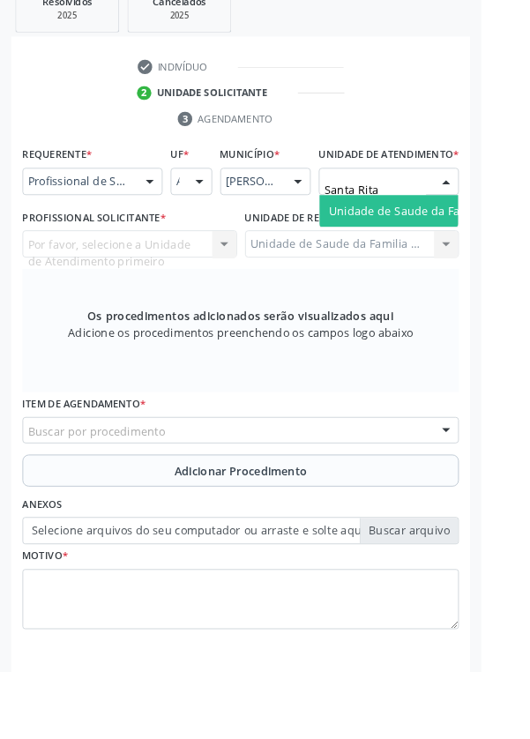
click at [415, 271] on div "Requerente * Profissional de Saúde Profissional de Saúde Paciente Nenhum result…" at bounding box center [265, 438] width 481 height 560
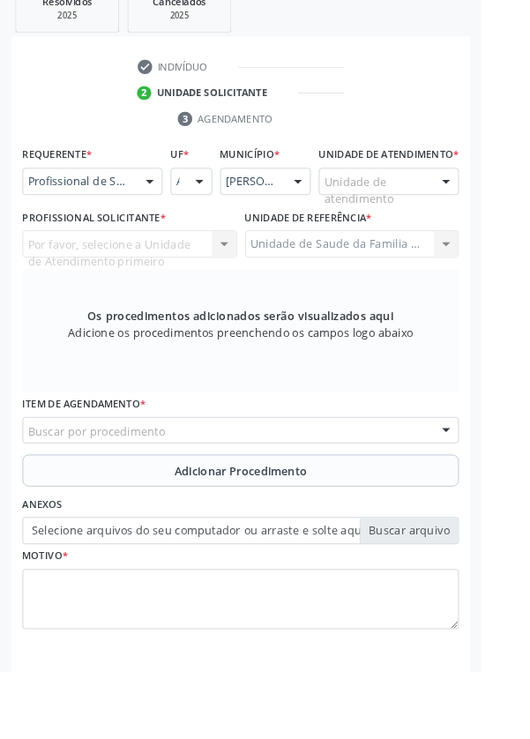
click at [136, 284] on div "Por favor, selecione a Unidade de Atendimento primeiro Nenhum resultado encontr…" at bounding box center [143, 269] width 236 height 30
click at [109, 282] on div "Por favor, selecione a Unidade de Atendimento primeiro Nenhum resultado encontr…" at bounding box center [143, 269] width 236 height 30
click at [94, 284] on div "Por favor, selecione a Unidade de Atendimento primeiro Nenhum resultado encontr…" at bounding box center [143, 269] width 236 height 30
click at [79, 284] on div "Por favor, selecione a Unidade de Atendimento primeiro Nenhum resultado encontr…" at bounding box center [143, 269] width 236 height 30
click at [150, 284] on div "Por favor, selecione a Unidade de Atendimento primeiro Nenhum resultado encontr…" at bounding box center [143, 269] width 236 height 30
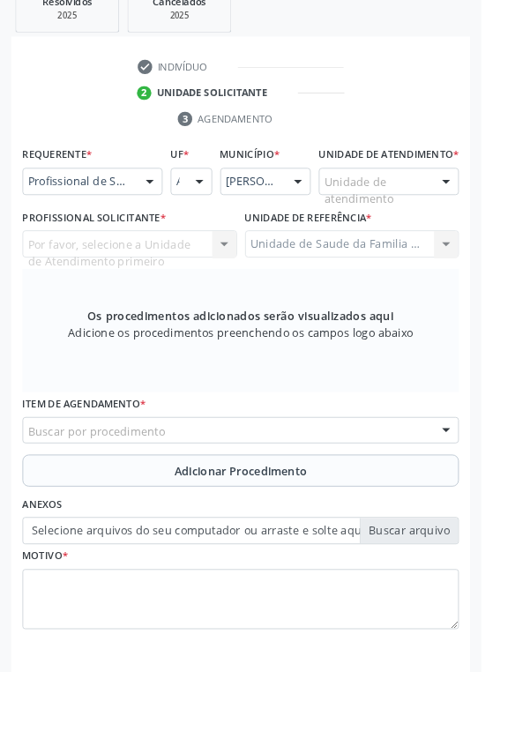
click at [124, 284] on div "Por favor, selecione a Unidade de Atendimento primeiro Nenhum resultado encontr…" at bounding box center [143, 269] width 236 height 30
click at [112, 280] on div "Por favor, selecione a Unidade de Atendimento primeiro Nenhum resultado encontr…" at bounding box center [143, 269] width 236 height 30
click at [122, 284] on div "Por favor, selecione a Unidade de Atendimento primeiro Nenhum resultado encontr…" at bounding box center [143, 269] width 236 height 30
click at [137, 282] on div "Por favor, selecione a Unidade de Atendimento primeiro Nenhum resultado encontr…" at bounding box center [143, 269] width 236 height 30
click at [131, 284] on div "Por favor, selecione a Unidade de Atendimento primeiro Nenhum resultado encontr…" at bounding box center [143, 269] width 236 height 30
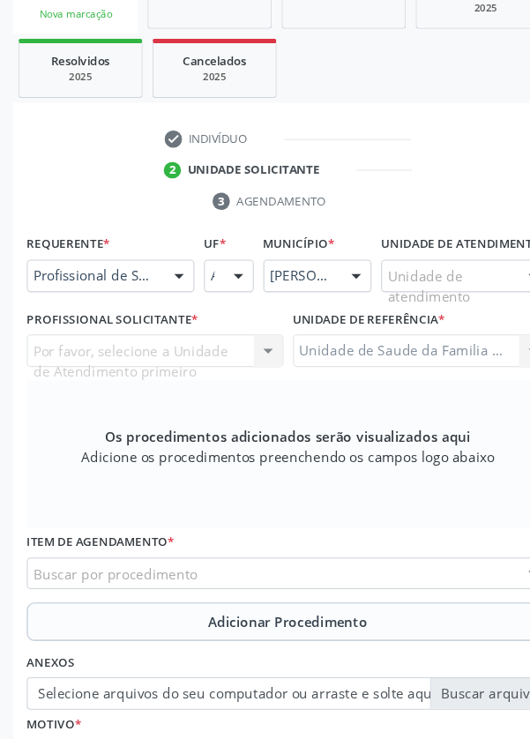
scroll to position [371, 0]
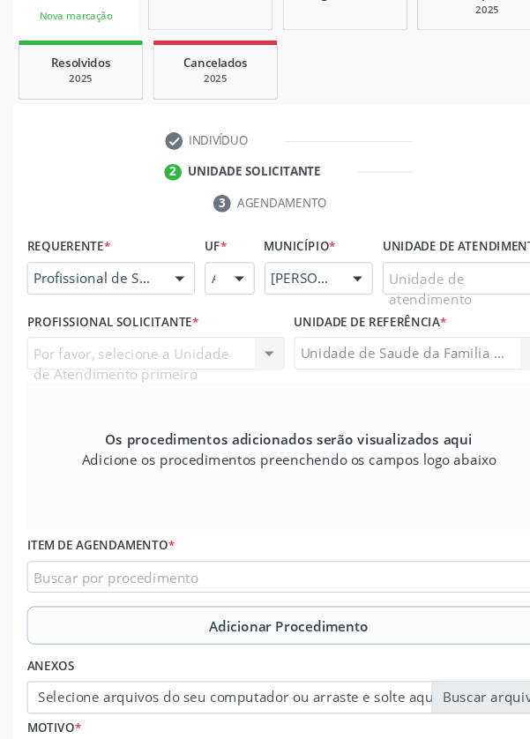
click at [136, 339] on div "Por favor, selecione a Unidade de Atendimento primeiro Nenhum resultado encontr…" at bounding box center [143, 325] width 236 height 30
click at [188, 340] on div "Por favor, selecione a Unidade de Atendimento primeiro Nenhum resultado encontr…" at bounding box center [143, 325] width 236 height 30
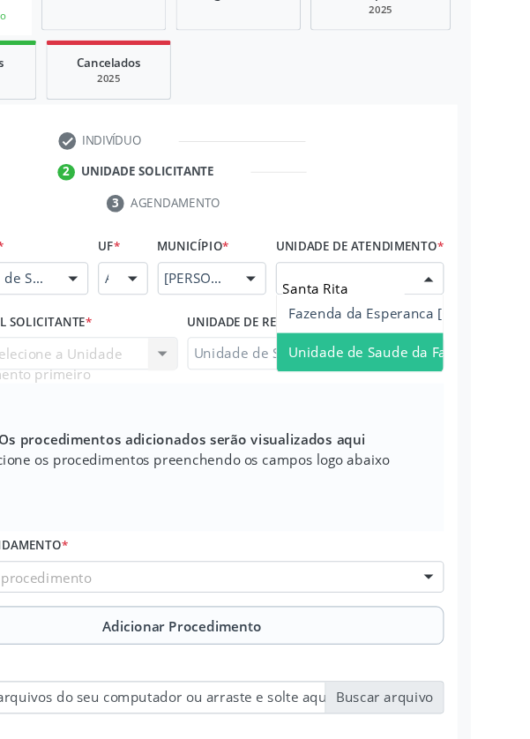
type input "Santa Rita"
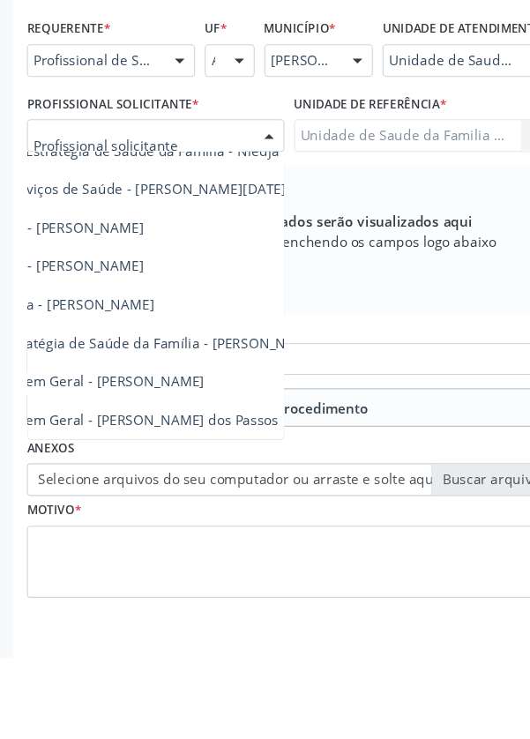
scroll to position [160, 105]
click at [199, 459] on span "Médico da Estratégia de Saúde da Família - [PERSON_NAME]" at bounding box center [110, 450] width 358 height 17
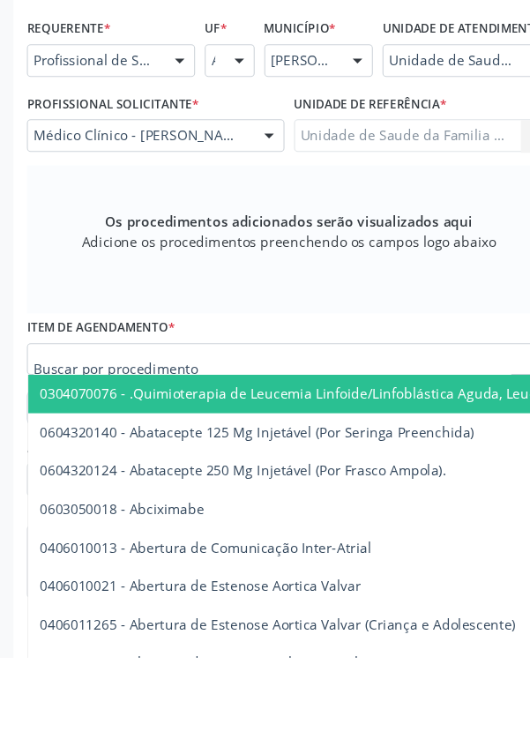
scroll to position [434, 0]
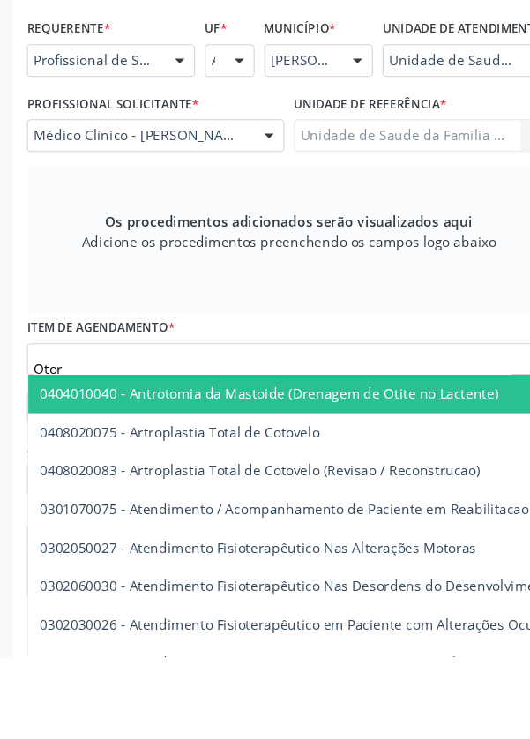
type input "Otorr"
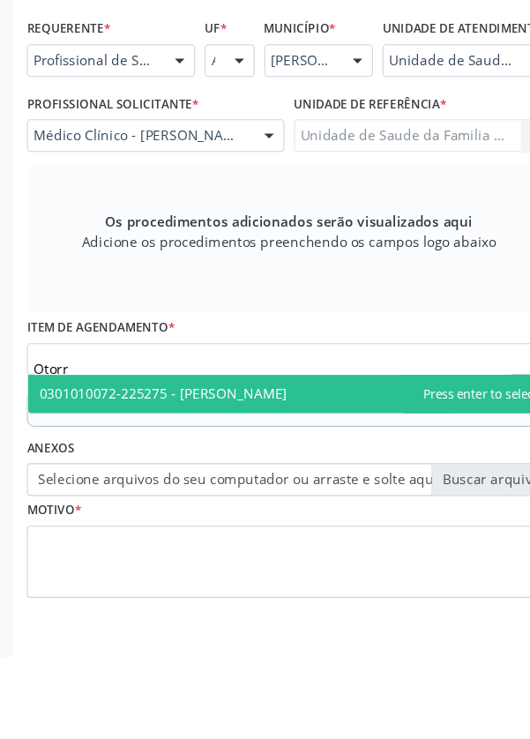
click at [264, 507] on span "0301010072-225275 - [PERSON_NAME]" at bounding box center [150, 498] width 228 height 17
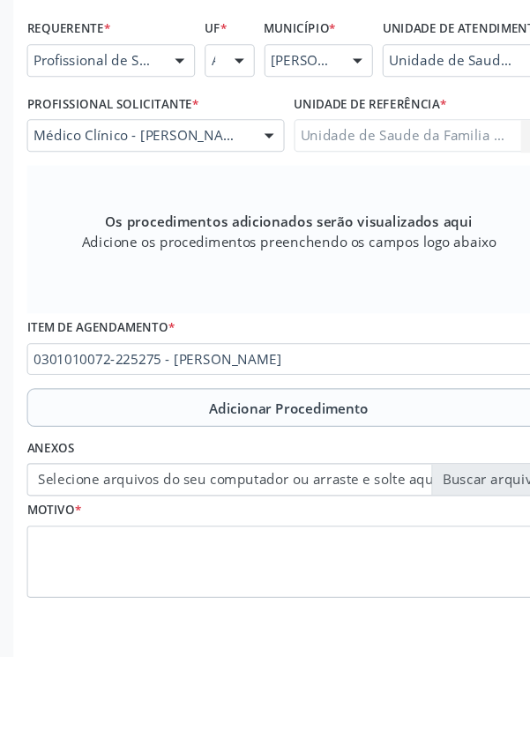
scroll to position [435, 0]
click at [101, 528] on button "Adicionar Procedimento" at bounding box center [265, 509] width 481 height 35
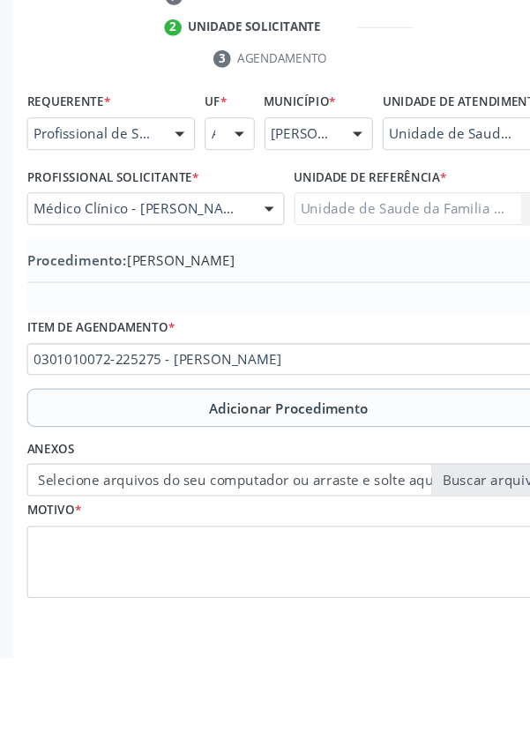
click at [121, 591] on label "Selecione arquivos do seu computador ou arraste e solte aqui" at bounding box center [265, 576] width 481 height 30
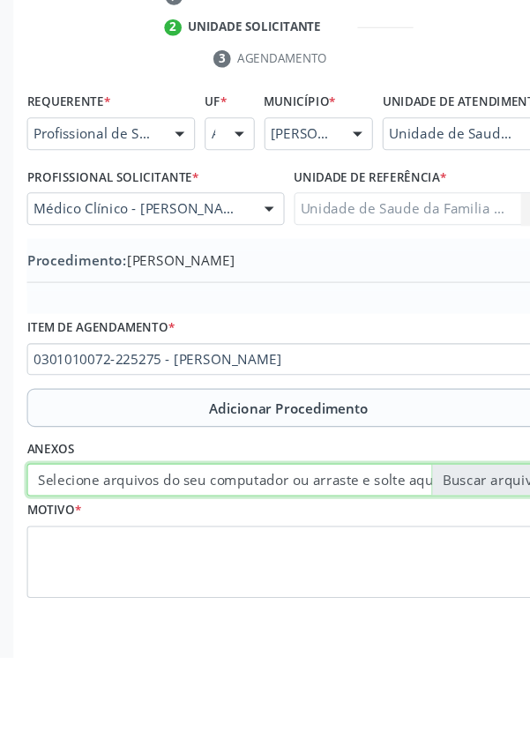
click at [121, 591] on input "Selecione arquivos do seu computador ou arraste e solte aqui" at bounding box center [265, 576] width 481 height 30
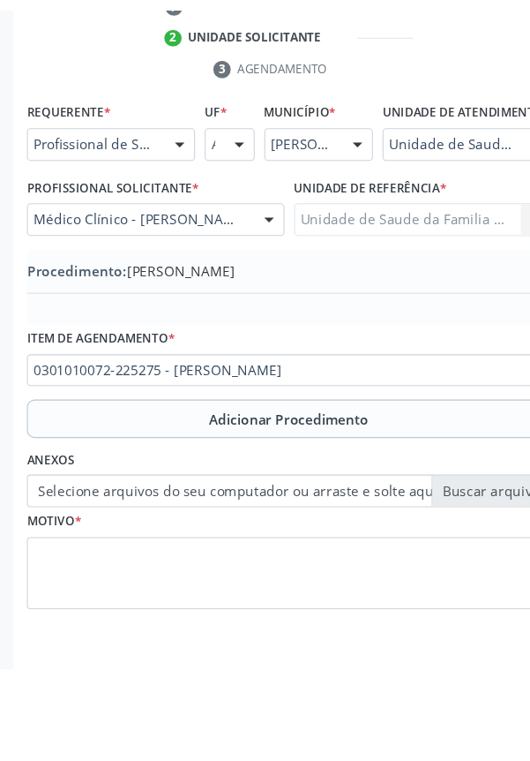
scroll to position [344, 0]
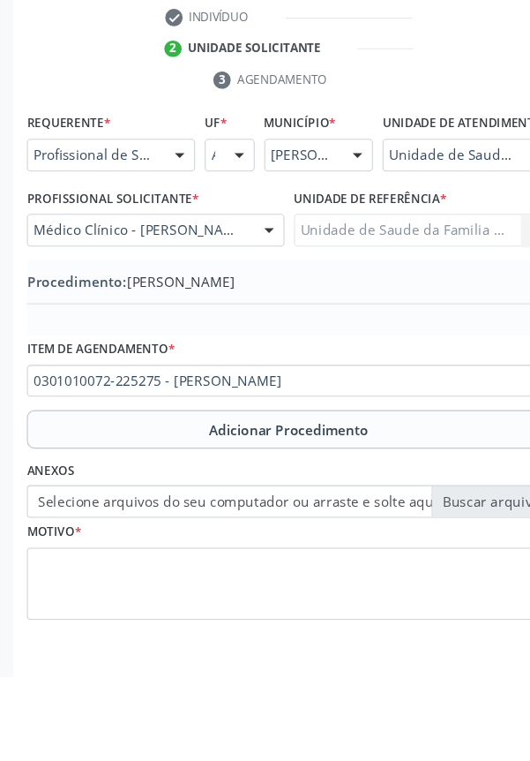
type input "C:\fakepath\17598404107388097525495240325655.jpg"
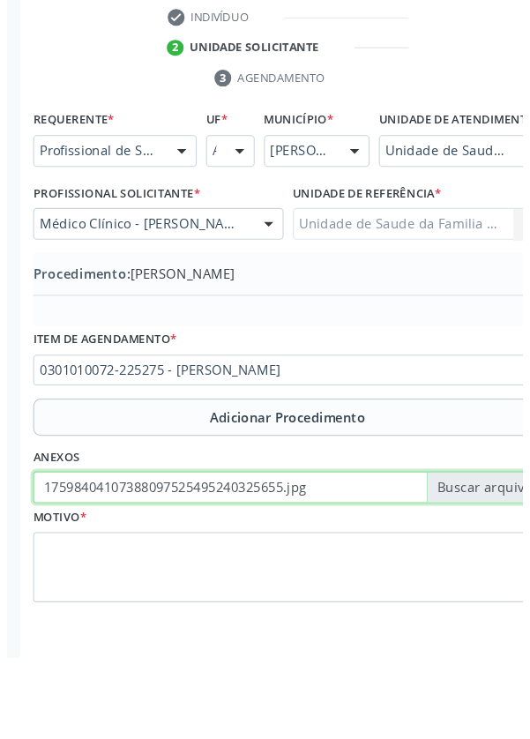
scroll to position [349, 0]
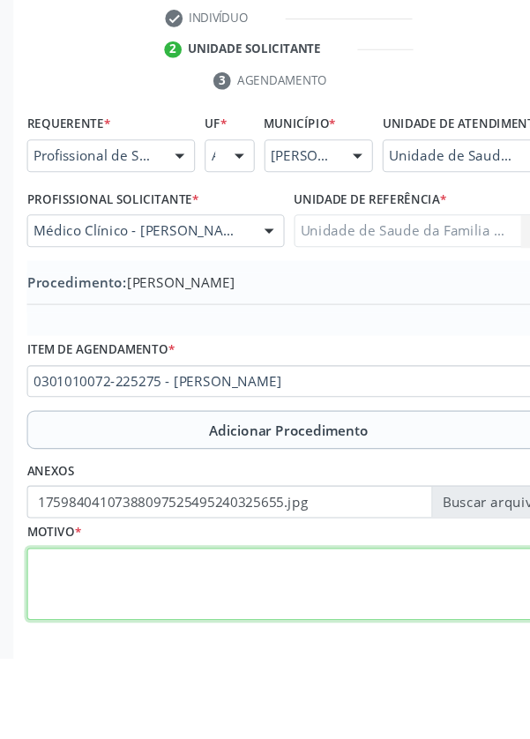
click at [122, 673] on textarea at bounding box center [265, 671] width 481 height 67
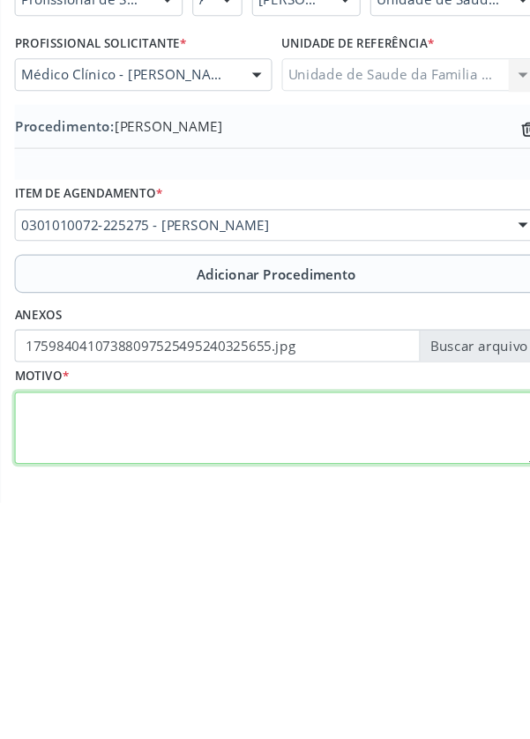
scroll to position [368, 0]
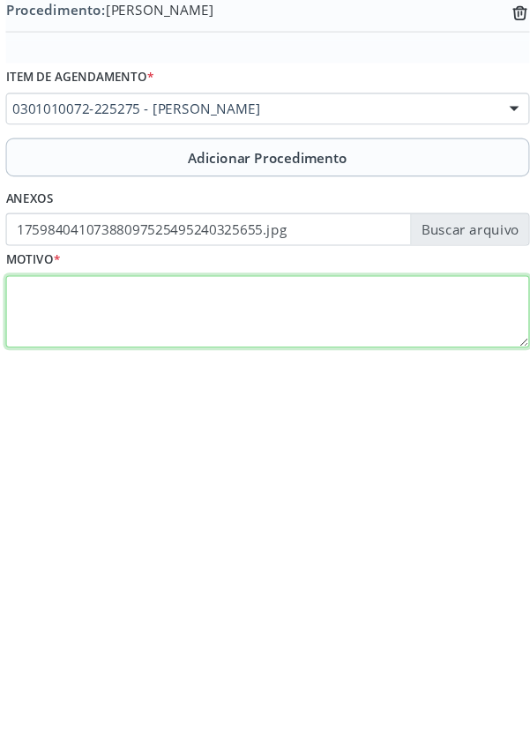
click at [106, 678] on textarea at bounding box center [265, 652] width 481 height 67
type textarea "D"
click at [37, 642] on textarea "Justificativa" at bounding box center [265, 652] width 481 height 67
type textarea "Obs justificativa"
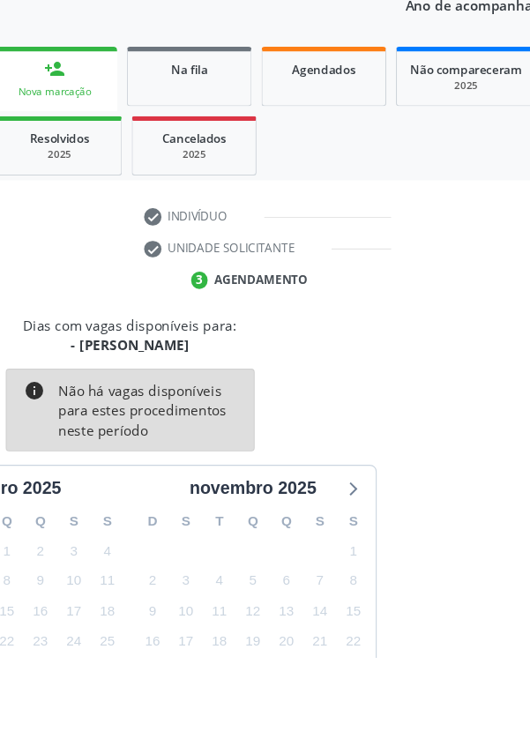
scroll to position [146, 0]
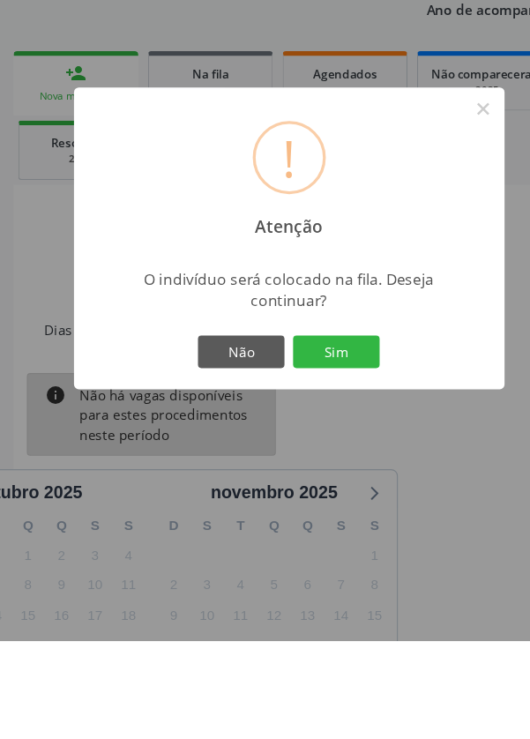
click at [342, 489] on button "Sim" at bounding box center [308, 474] width 79 height 30
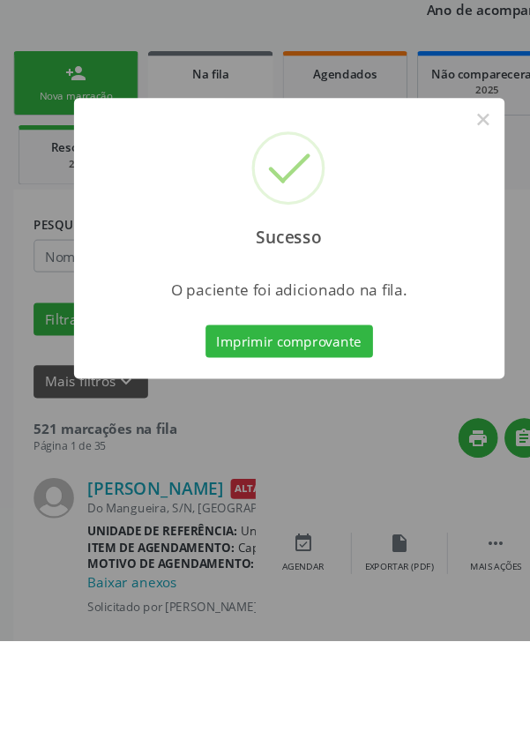
scroll to position [0, 0]
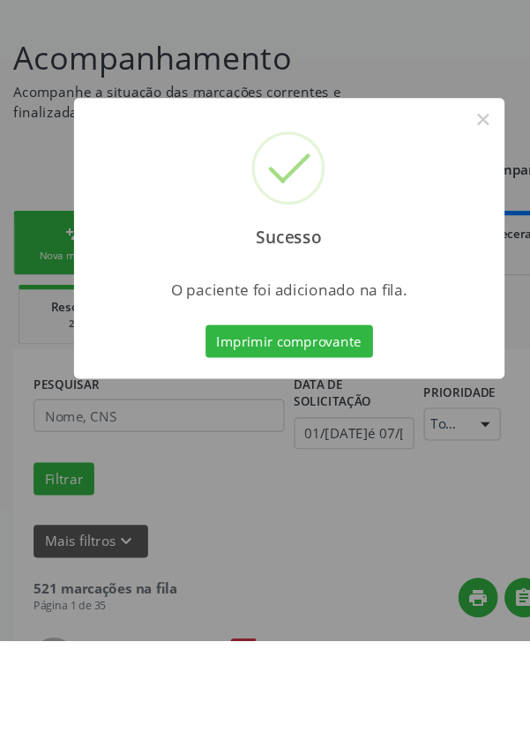
click at [259, 479] on button "Imprimir comprovante" at bounding box center [266, 464] width 154 height 30
